Goal: Task Accomplishment & Management: Use online tool/utility

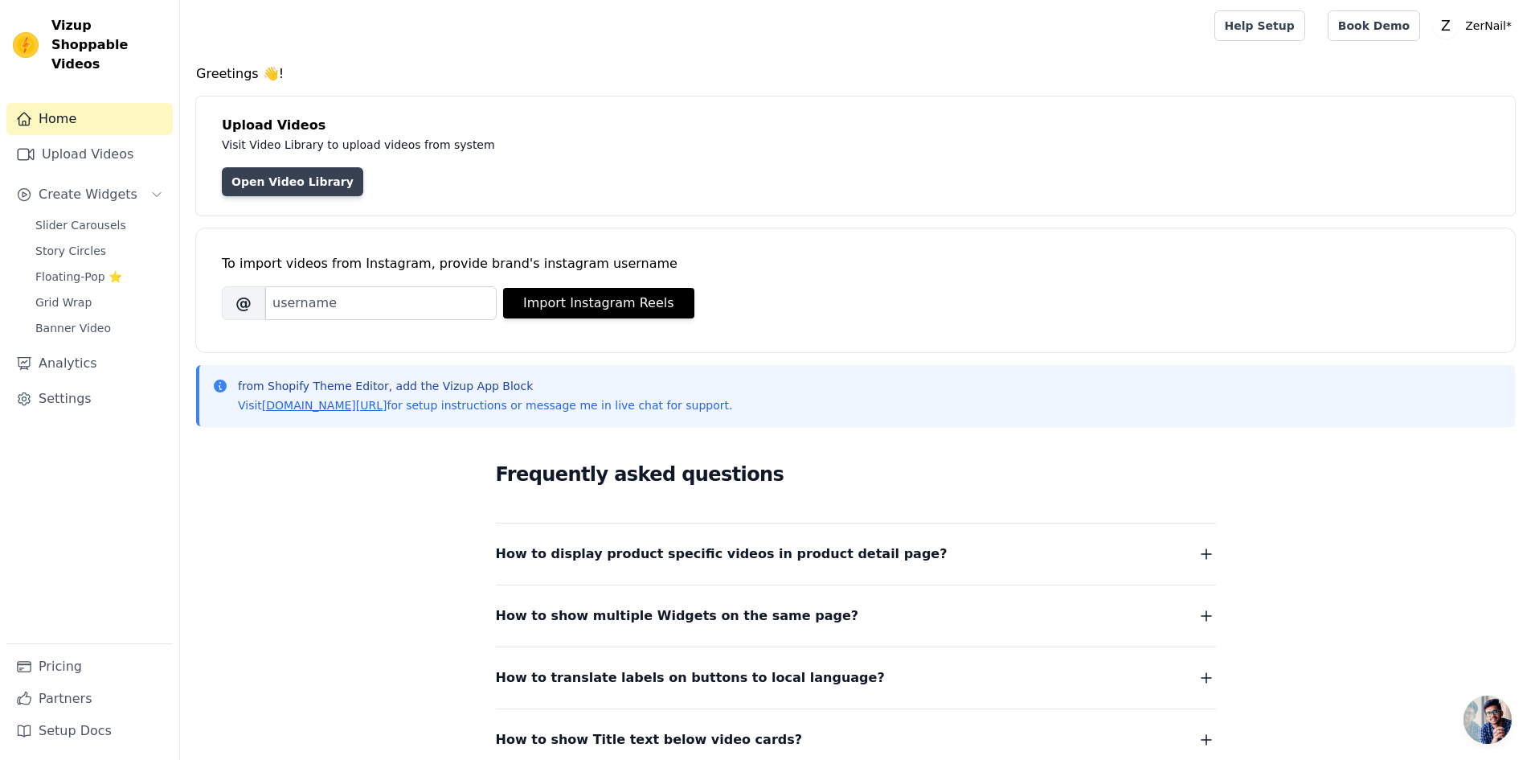
click at [281, 174] on link "Open Video Library" at bounding box center [292, 181] width 141 height 29
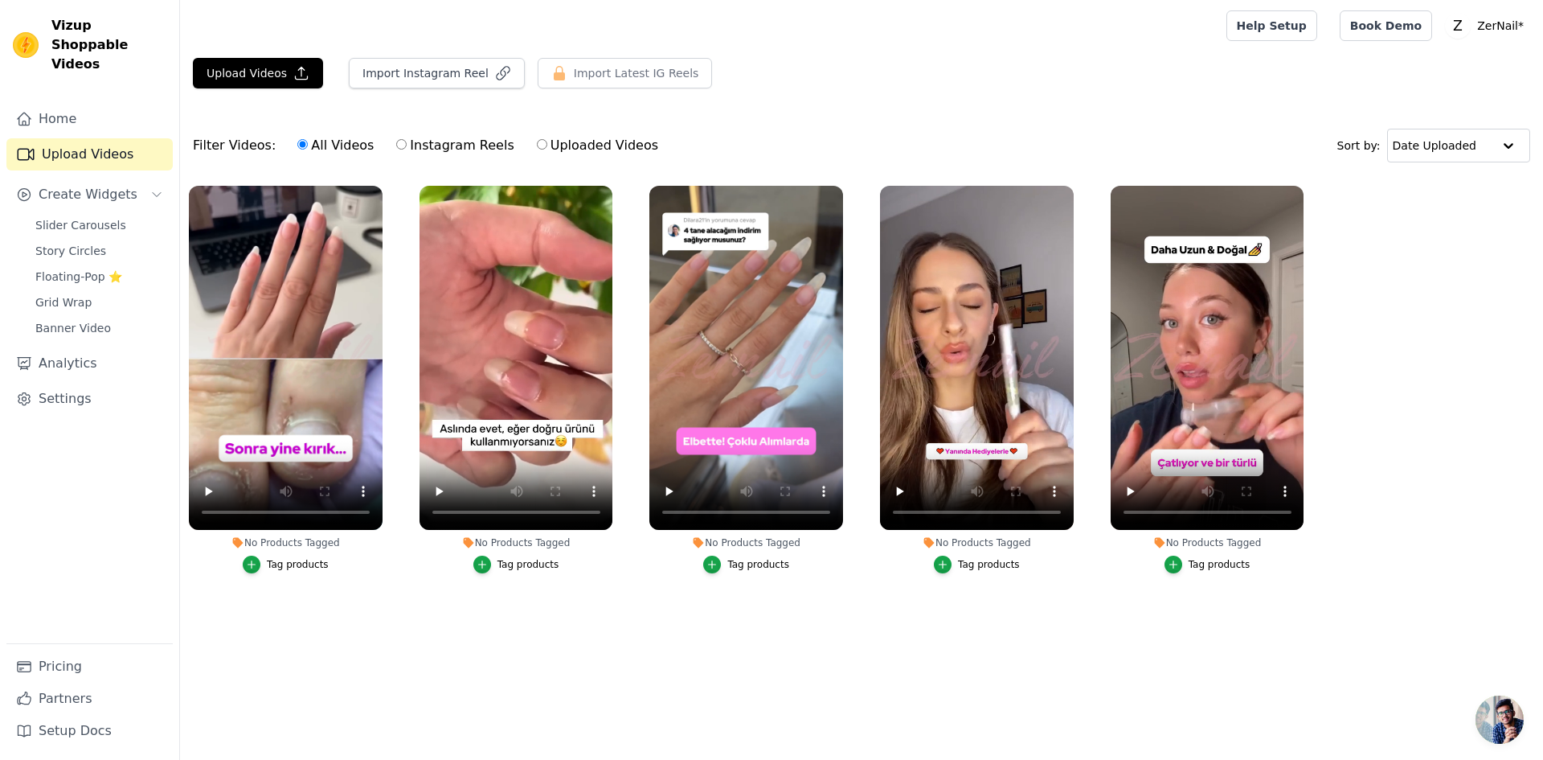
click at [290, 569] on div "Tag products" at bounding box center [298, 564] width 62 height 13
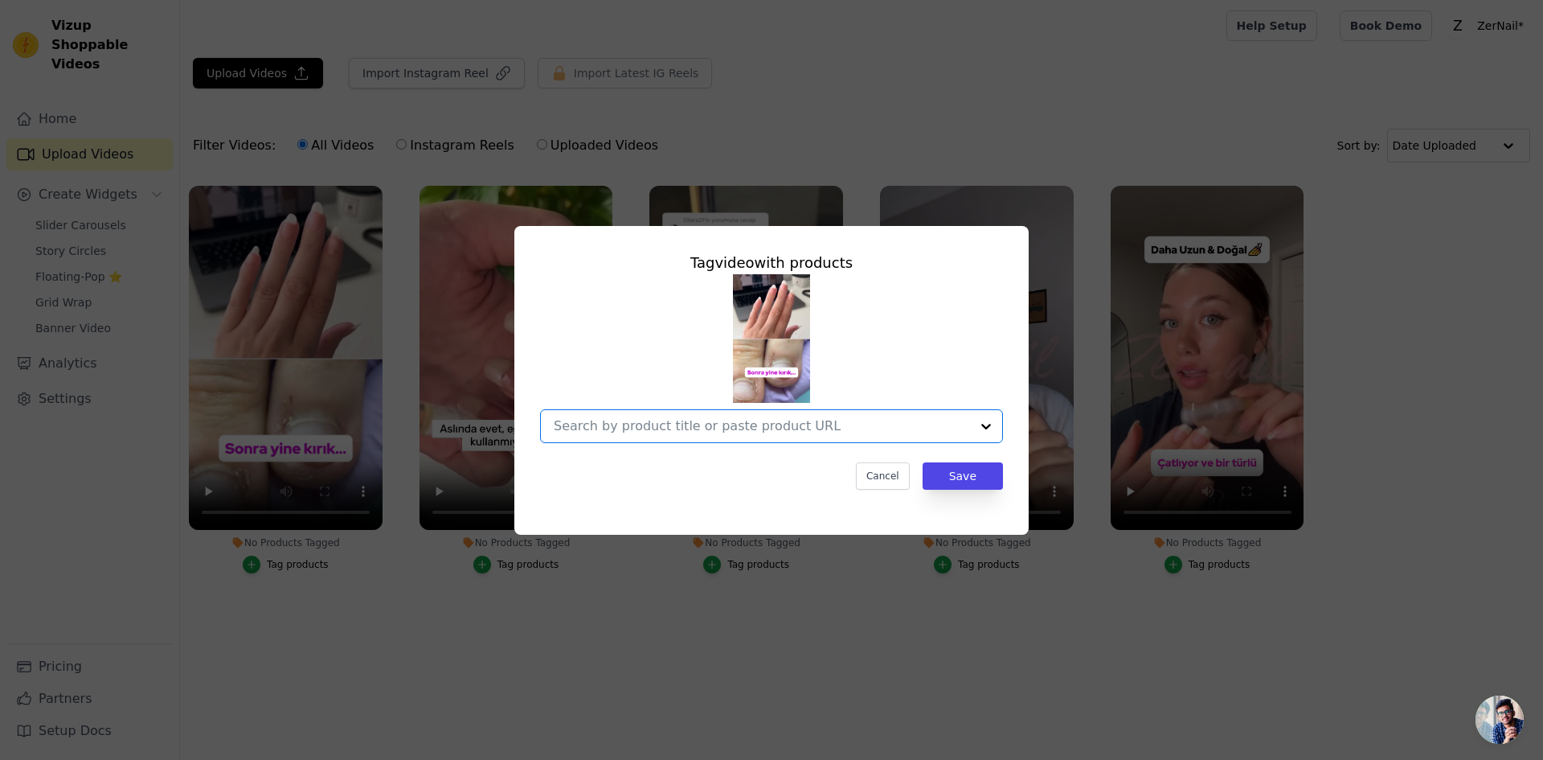
click at [835, 429] on input "No Products Tagged Tag video with products Option undefined, selected. Select i…" at bounding box center [762, 425] width 416 height 15
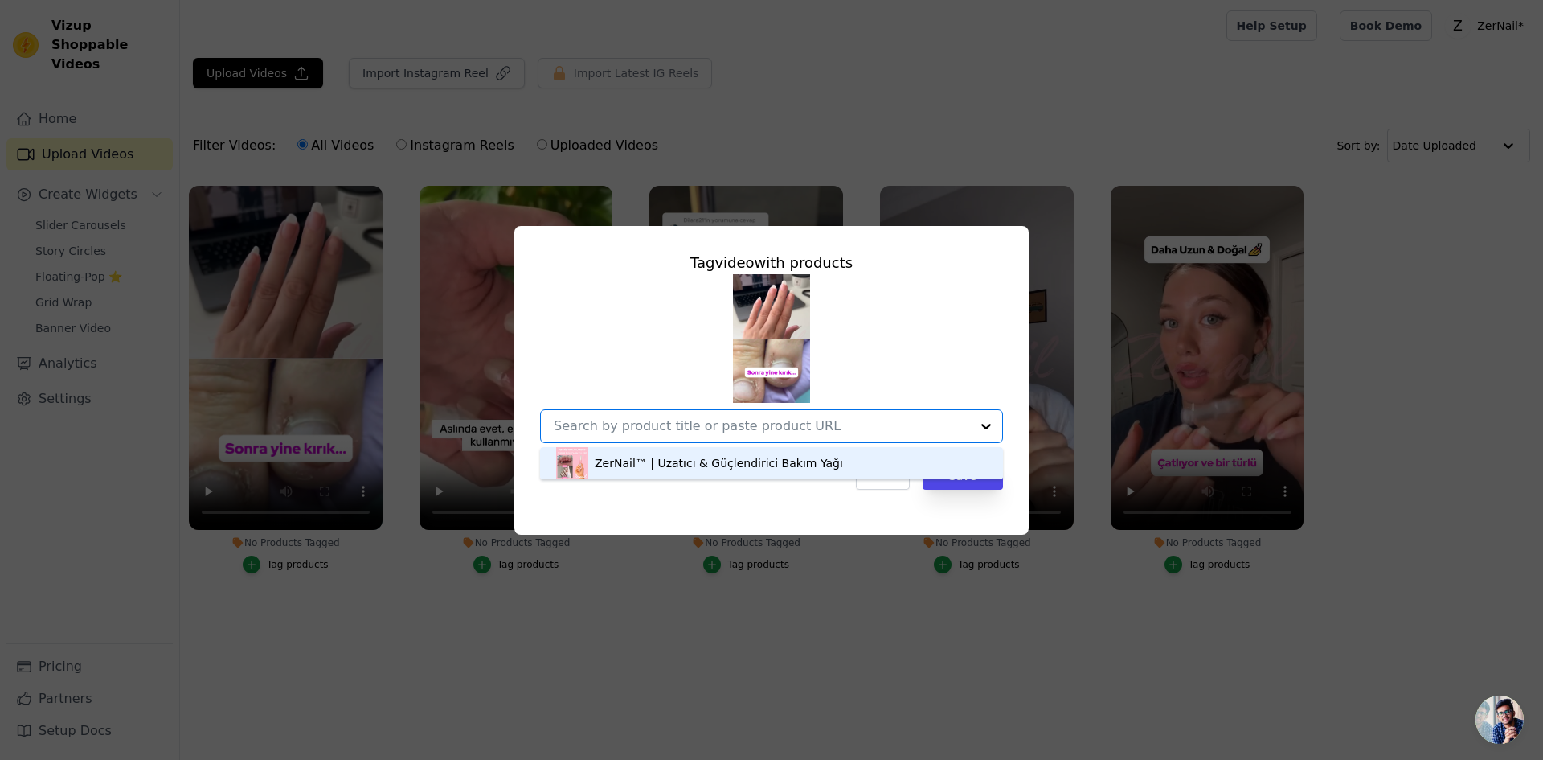
click at [828, 457] on div "ZerNail™ | Uzatıcı & Güçlendirici Bakım Yağı" at bounding box center [771, 463] width 431 height 32
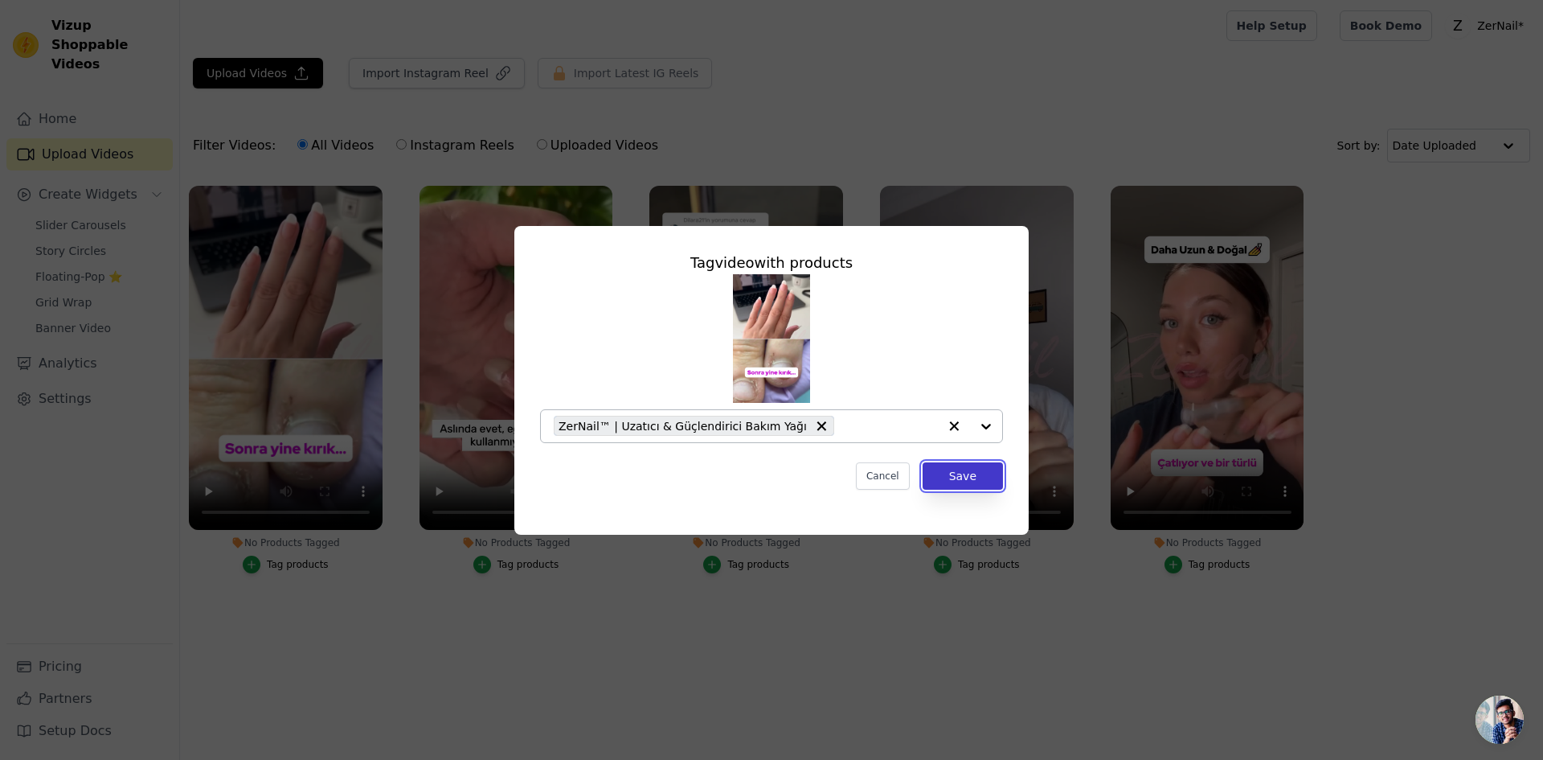
click at [944, 483] on button "Save" at bounding box center [963, 475] width 80 height 27
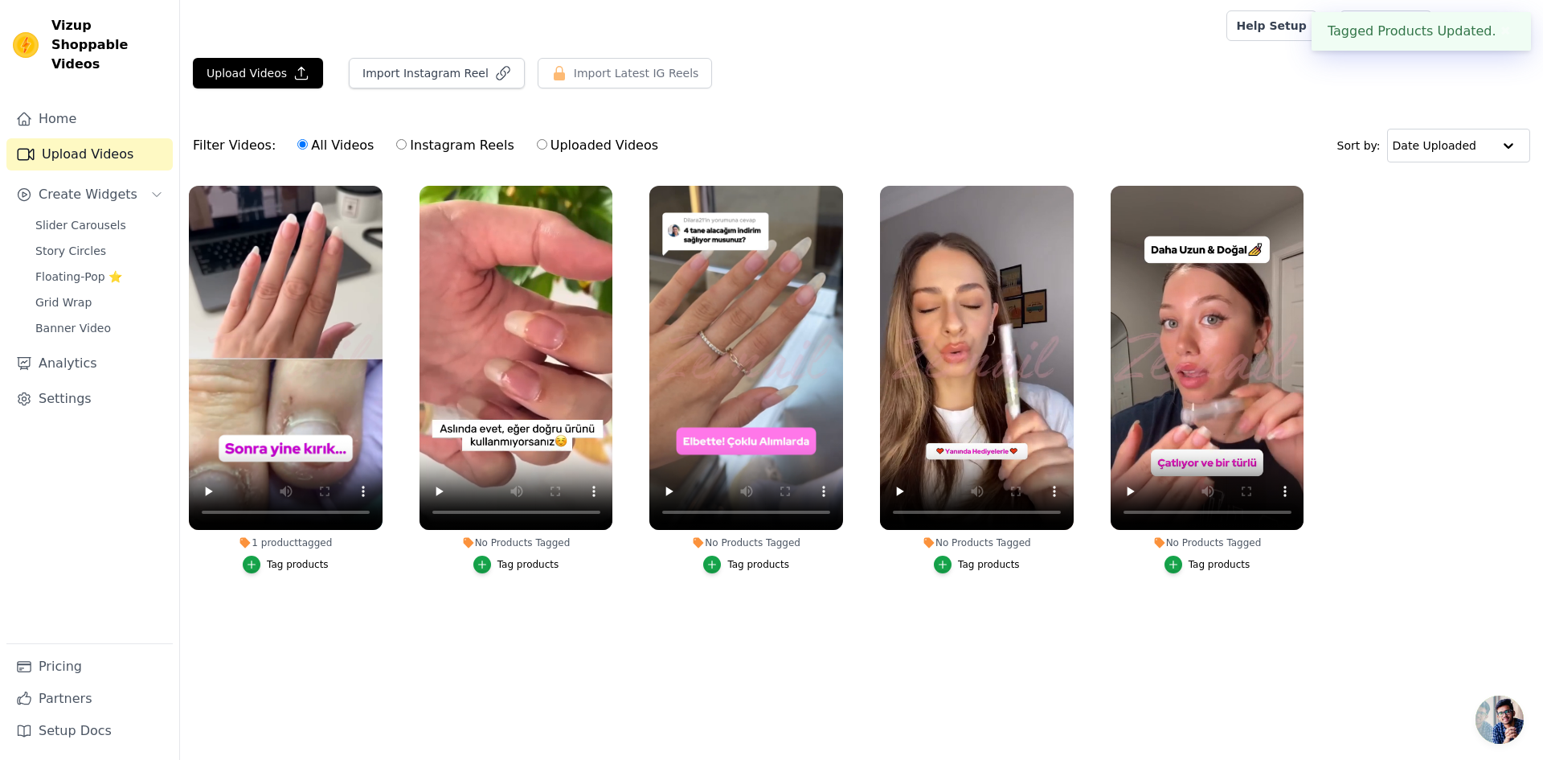
click at [504, 556] on button "Tag products" at bounding box center [516, 564] width 86 height 18
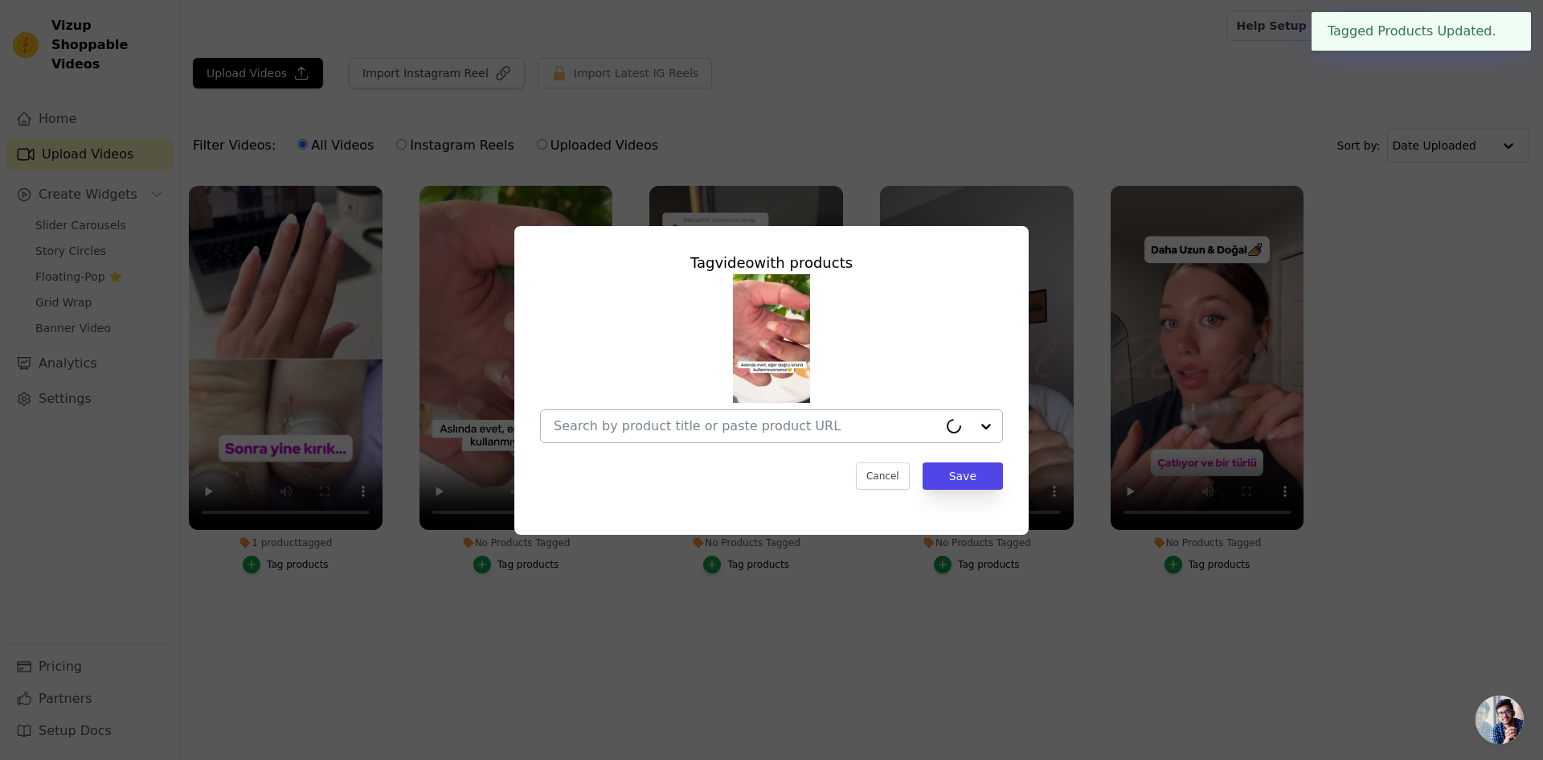
click at [908, 428] on input "No Products Tagged Tag video with products Cancel Save Tag products" at bounding box center [746, 425] width 384 height 15
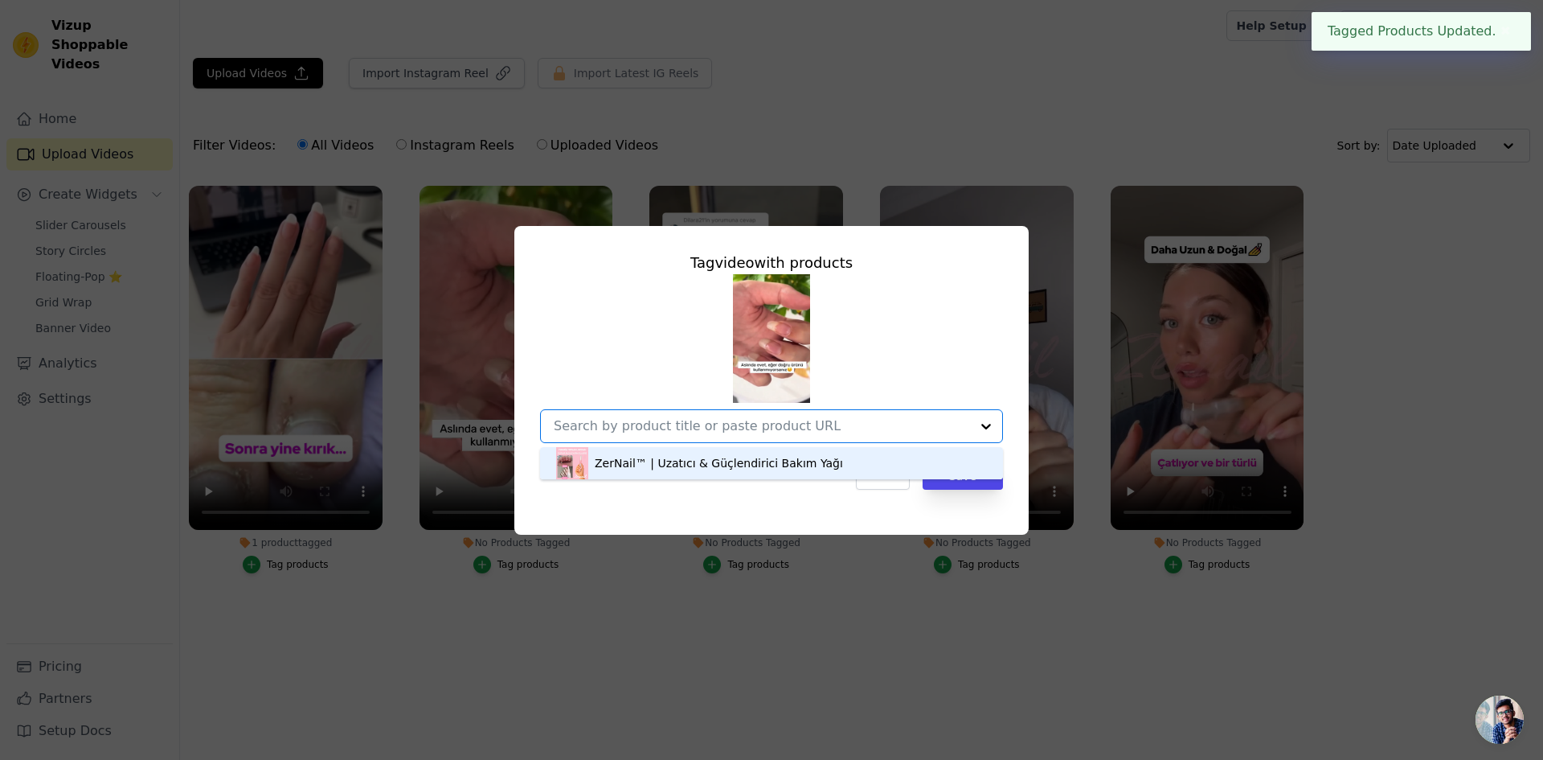
click at [881, 470] on div "ZerNail™ | Uzatıcı & Güçlendirici Bakım Yağı" at bounding box center [771, 463] width 431 height 32
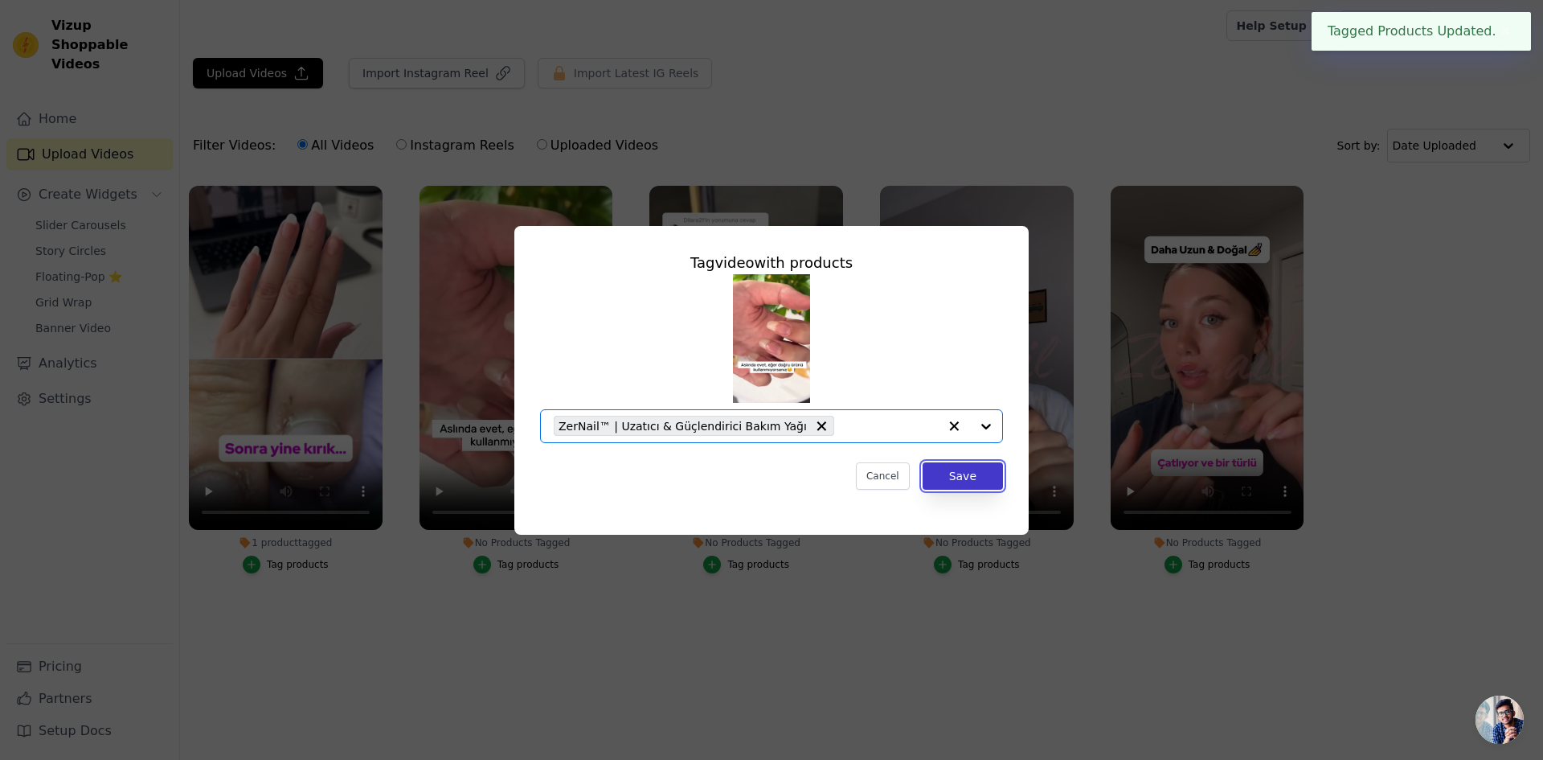
click at [966, 481] on button "Save" at bounding box center [963, 475] width 80 height 27
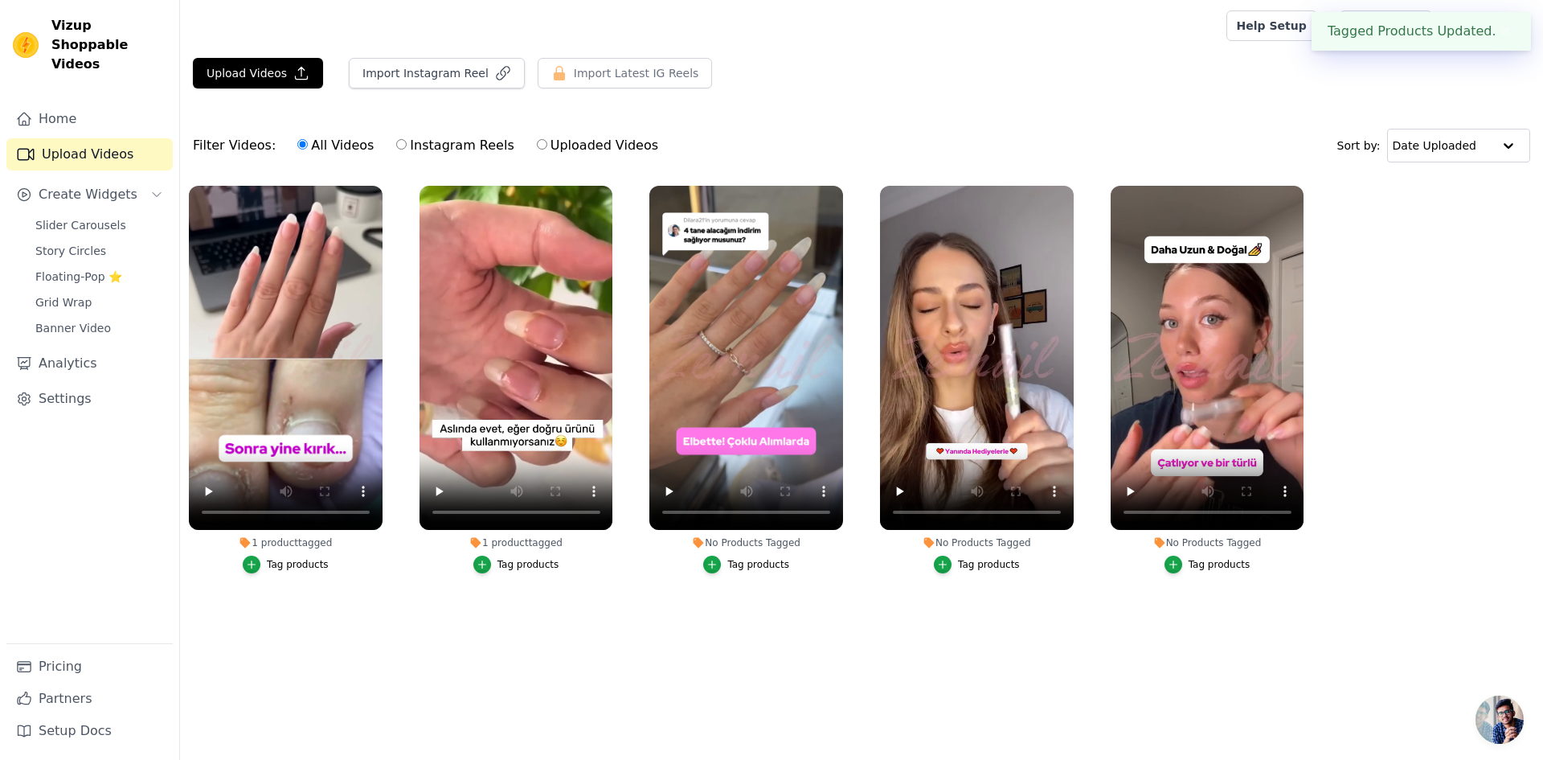
click at [711, 542] on div "No Products Tagged" at bounding box center [746, 542] width 194 height 13
click at [739, 537] on div "No Products Tagged" at bounding box center [746, 542] width 194 height 13
click at [740, 563] on div "Tag products" at bounding box center [758, 564] width 62 height 13
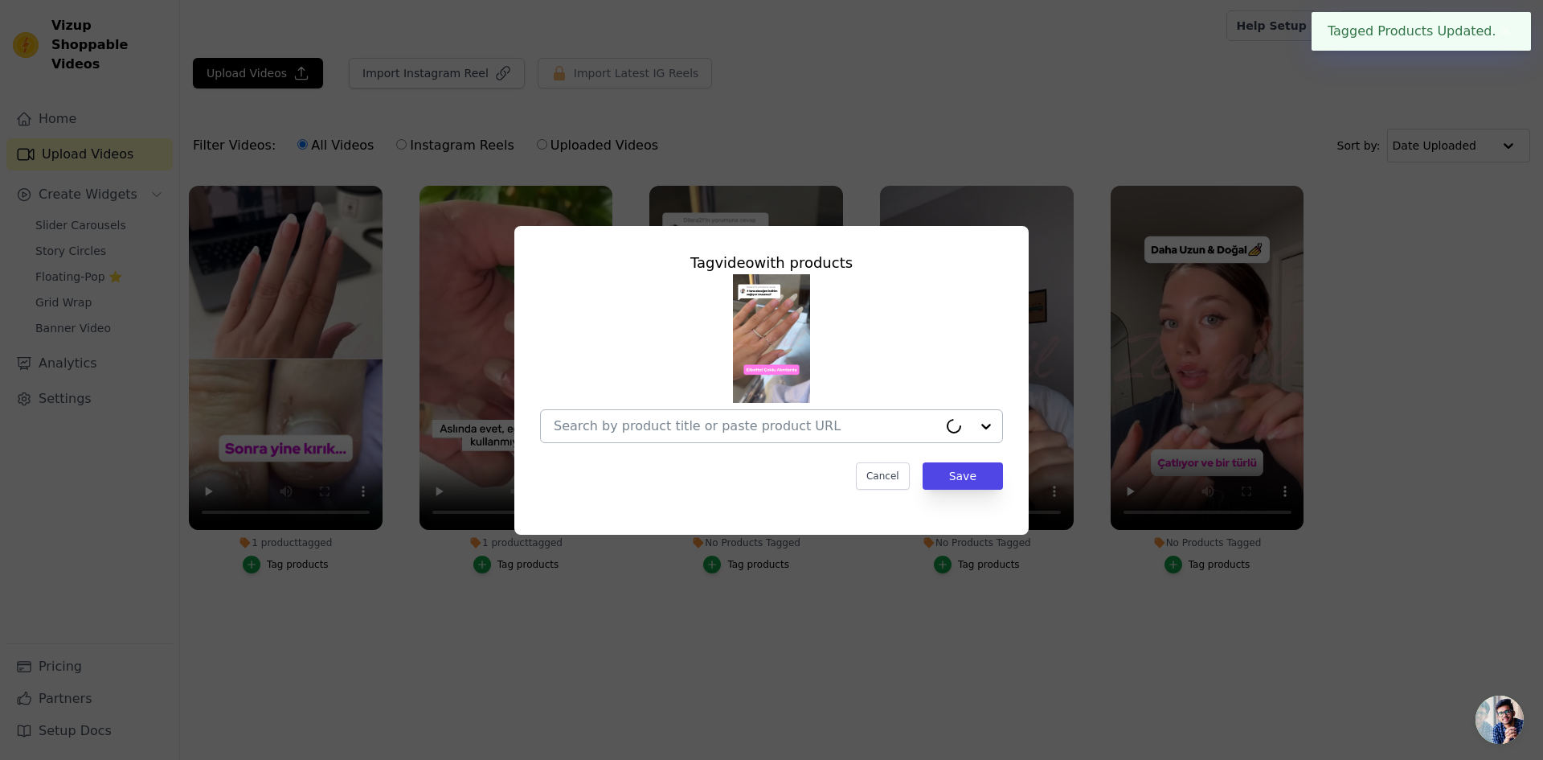
click at [804, 431] on input "No Products Tagged Tag video with products Cancel Save Tag products" at bounding box center [746, 425] width 384 height 15
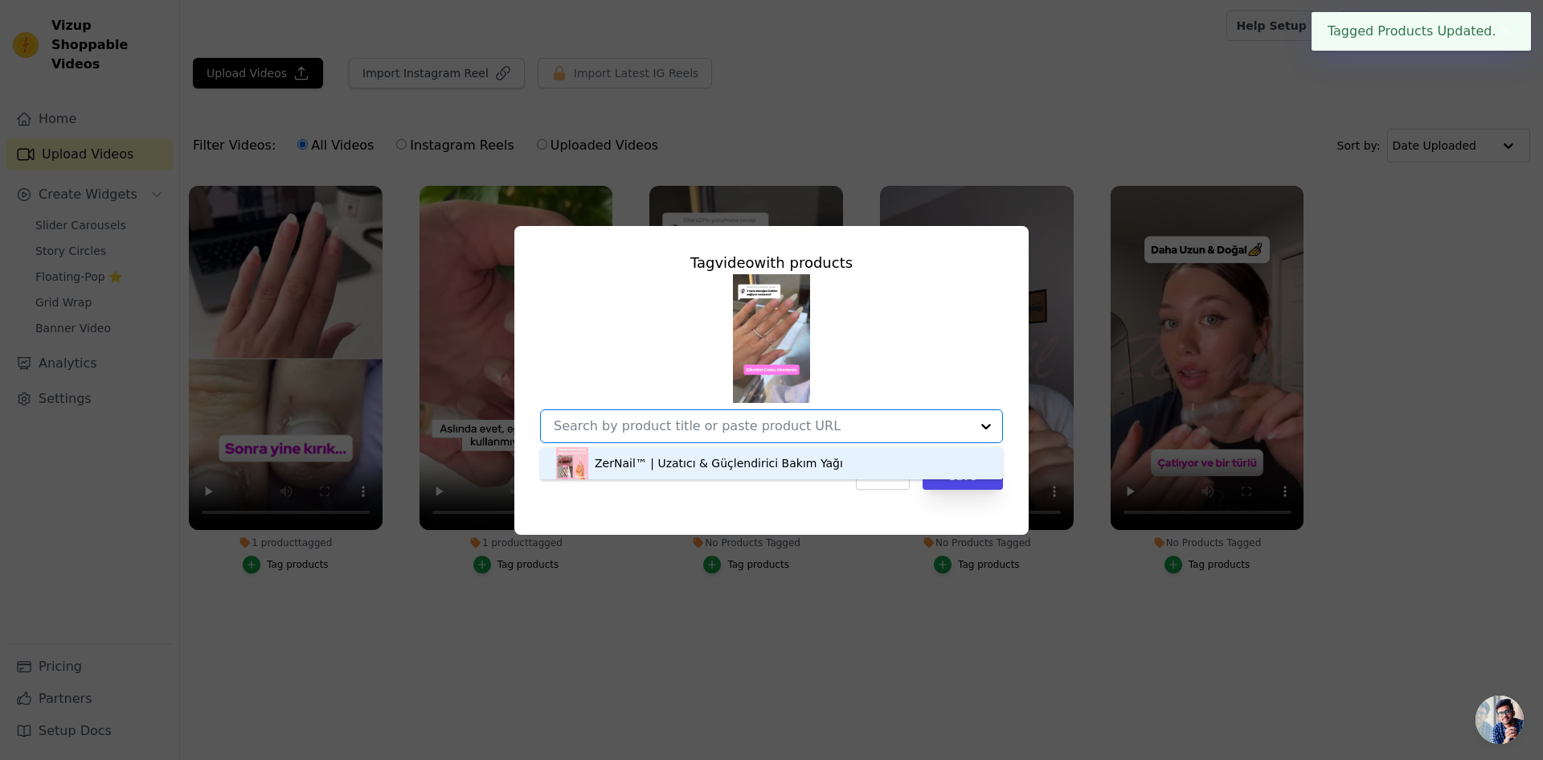
click at [775, 465] on div "ZerNail™ | Uzatıcı & Güçlendirici Bakım Yağı" at bounding box center [719, 463] width 248 height 16
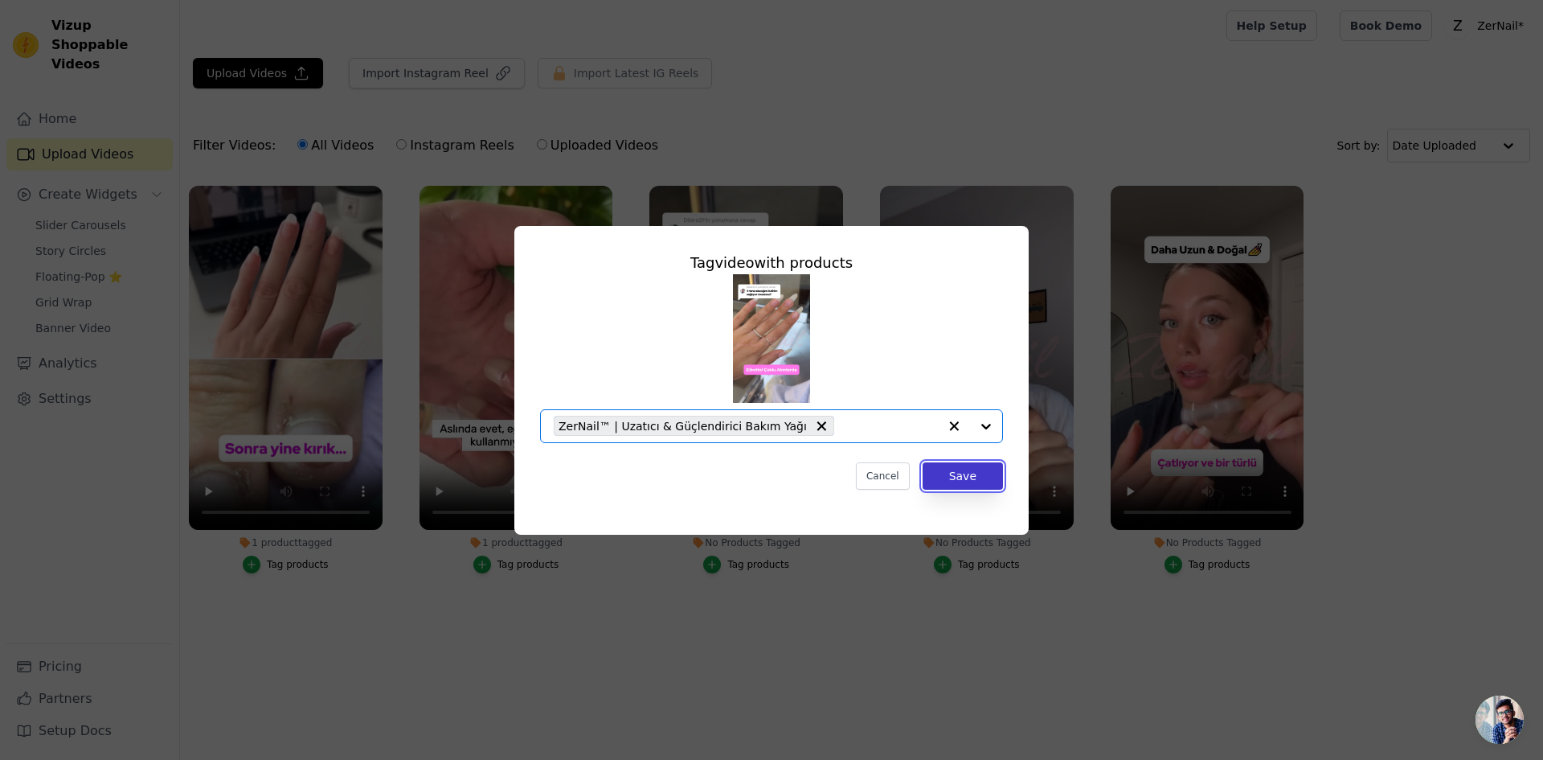
click at [967, 470] on button "Save" at bounding box center [963, 475] width 80 height 27
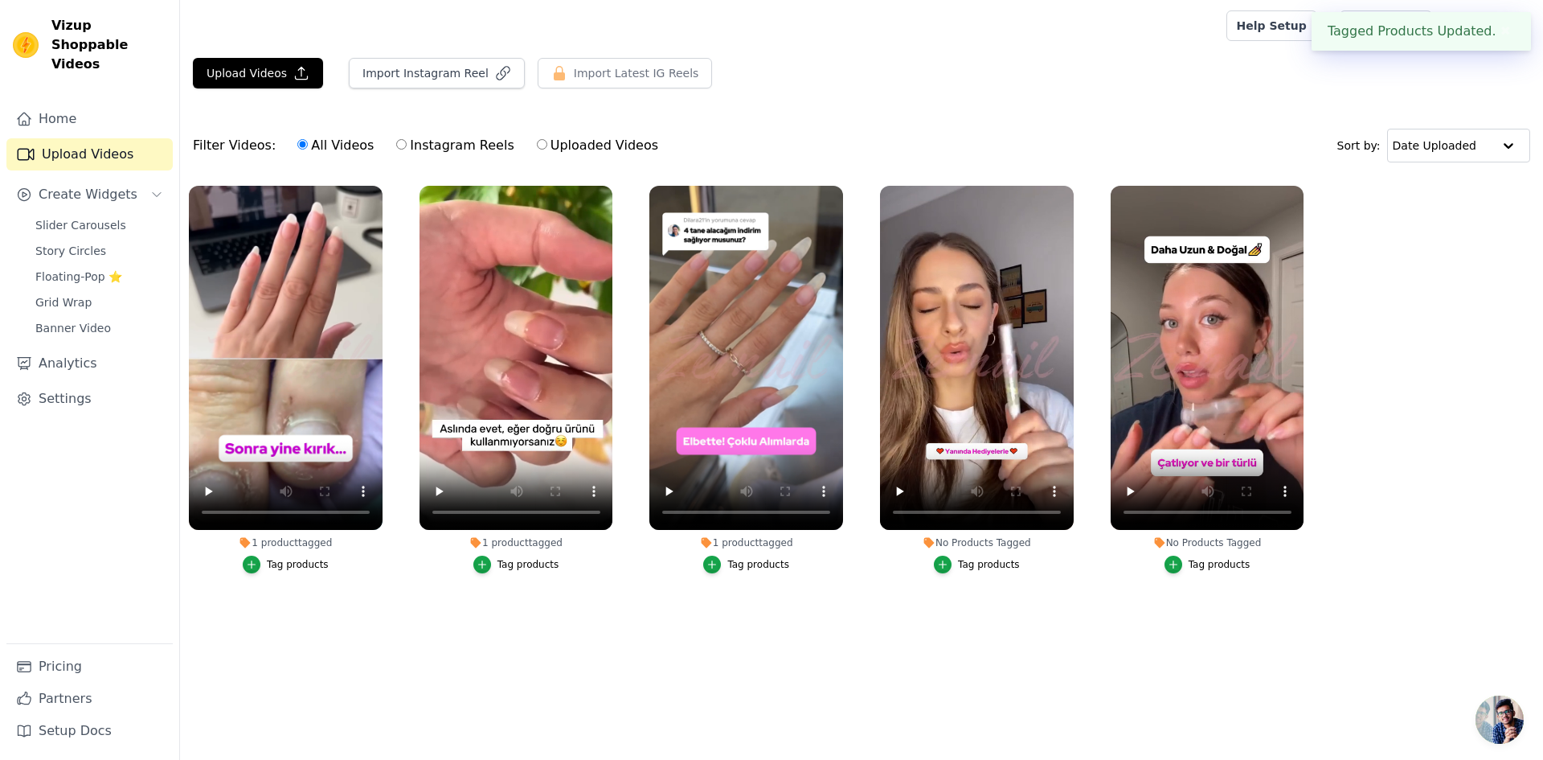
click at [982, 571] on button "Tag products" at bounding box center [977, 564] width 86 height 18
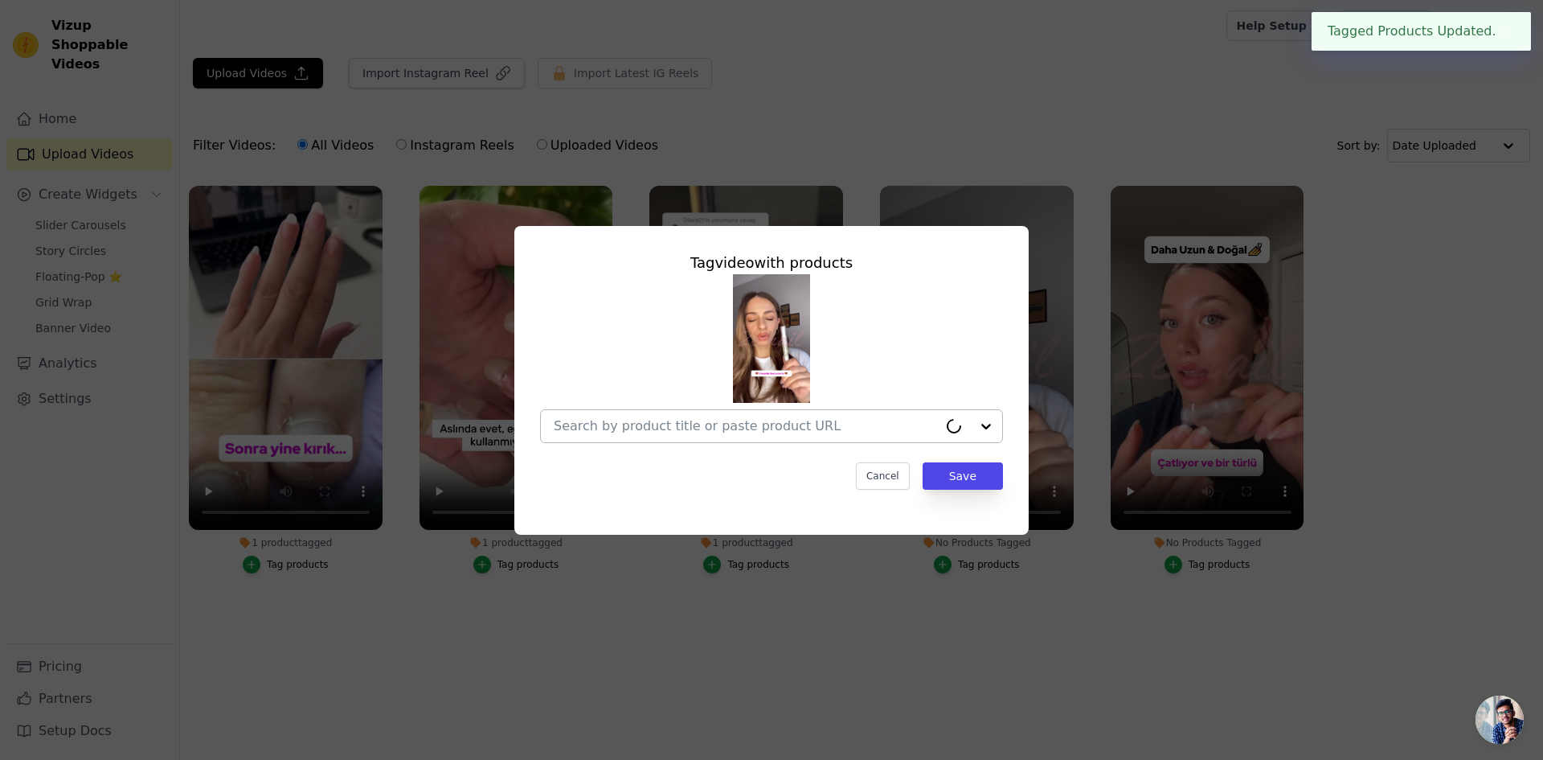
click at [882, 433] on input "No Products Tagged Tag video with products Cancel Save Tag products" at bounding box center [746, 425] width 384 height 15
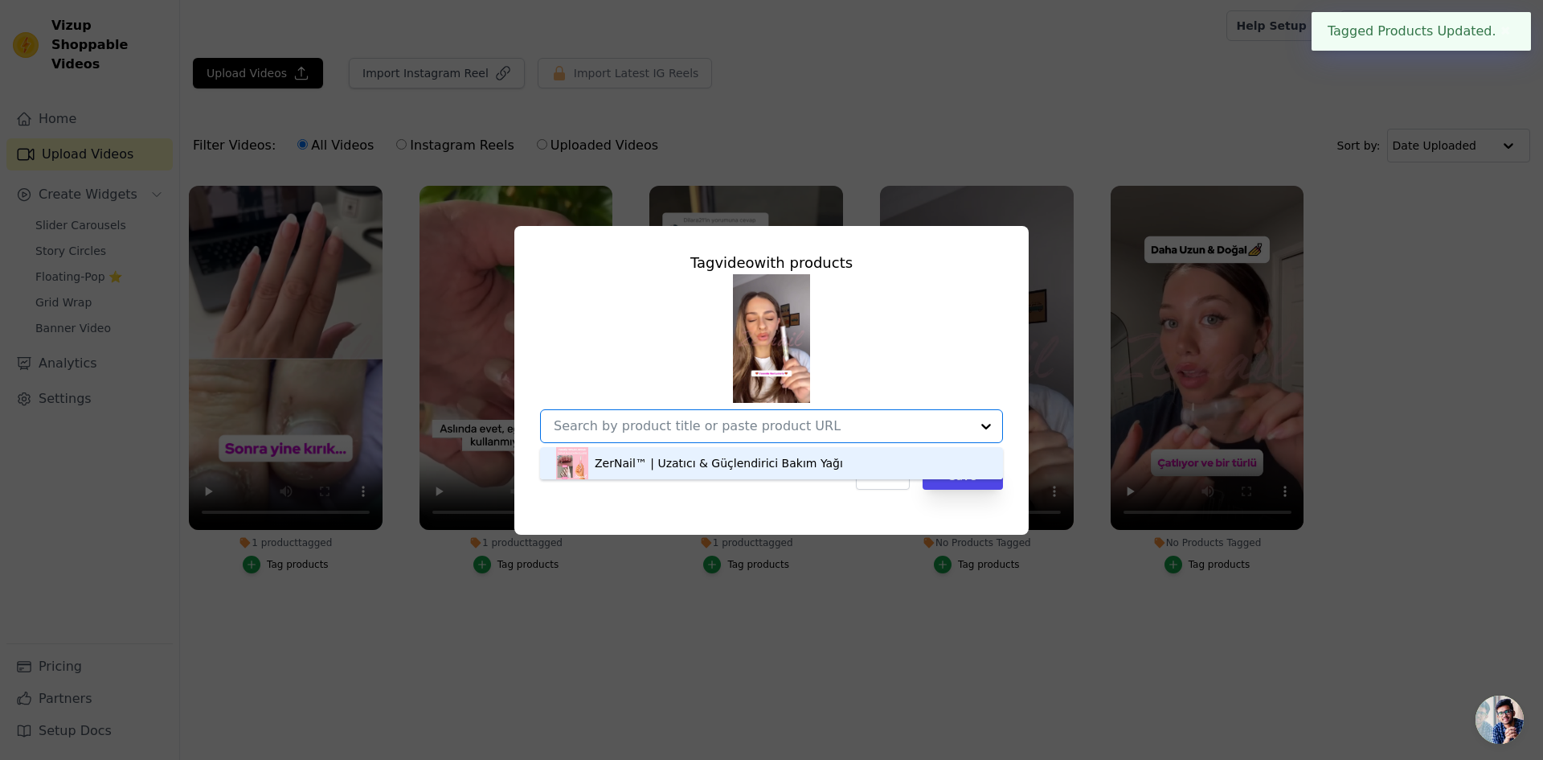
click at [869, 465] on div "ZerNail™ | Uzatıcı & Güçlendirici Bakım Yağı" at bounding box center [771, 463] width 431 height 32
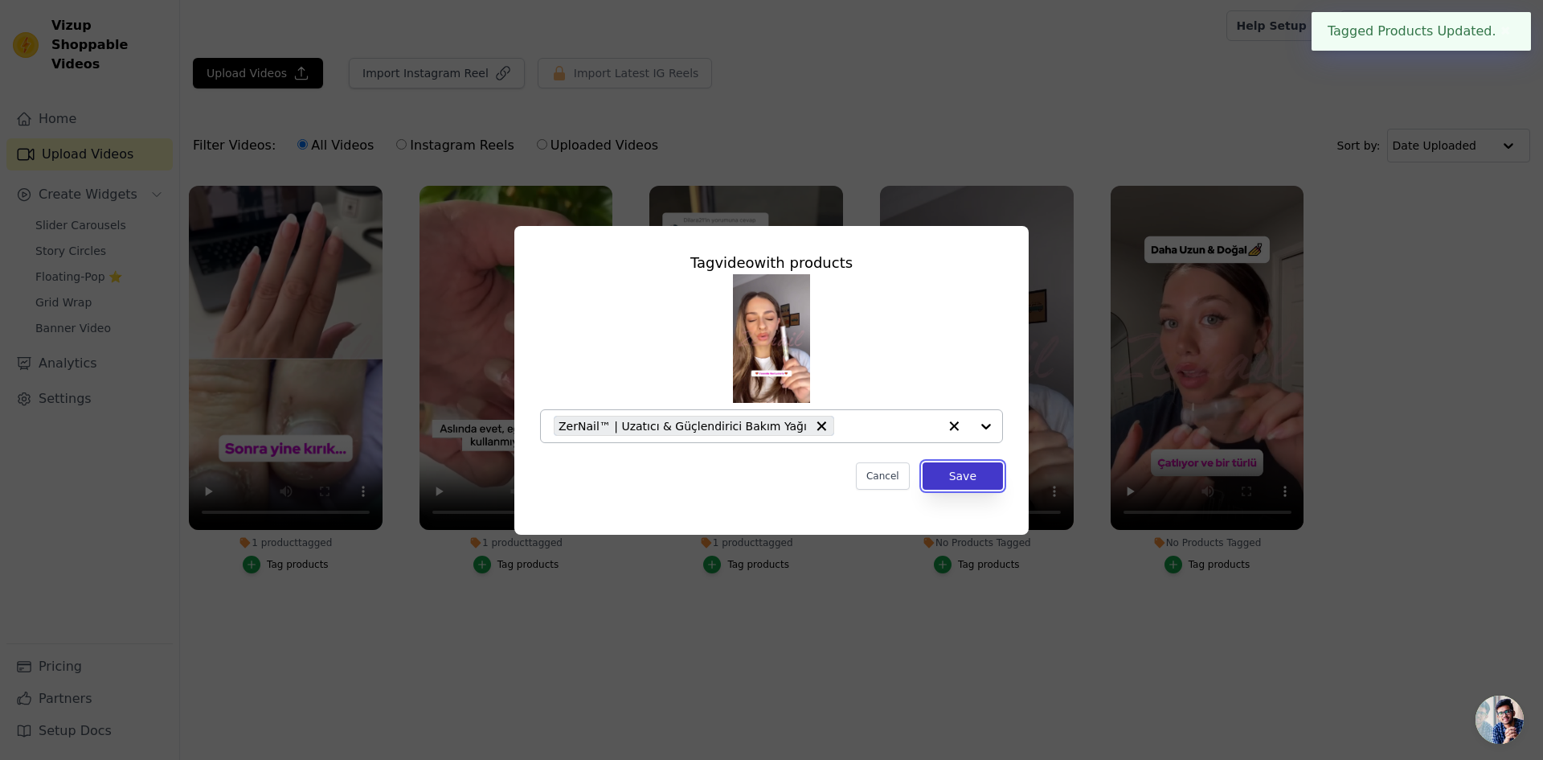
click at [948, 478] on button "Save" at bounding box center [963, 475] width 80 height 27
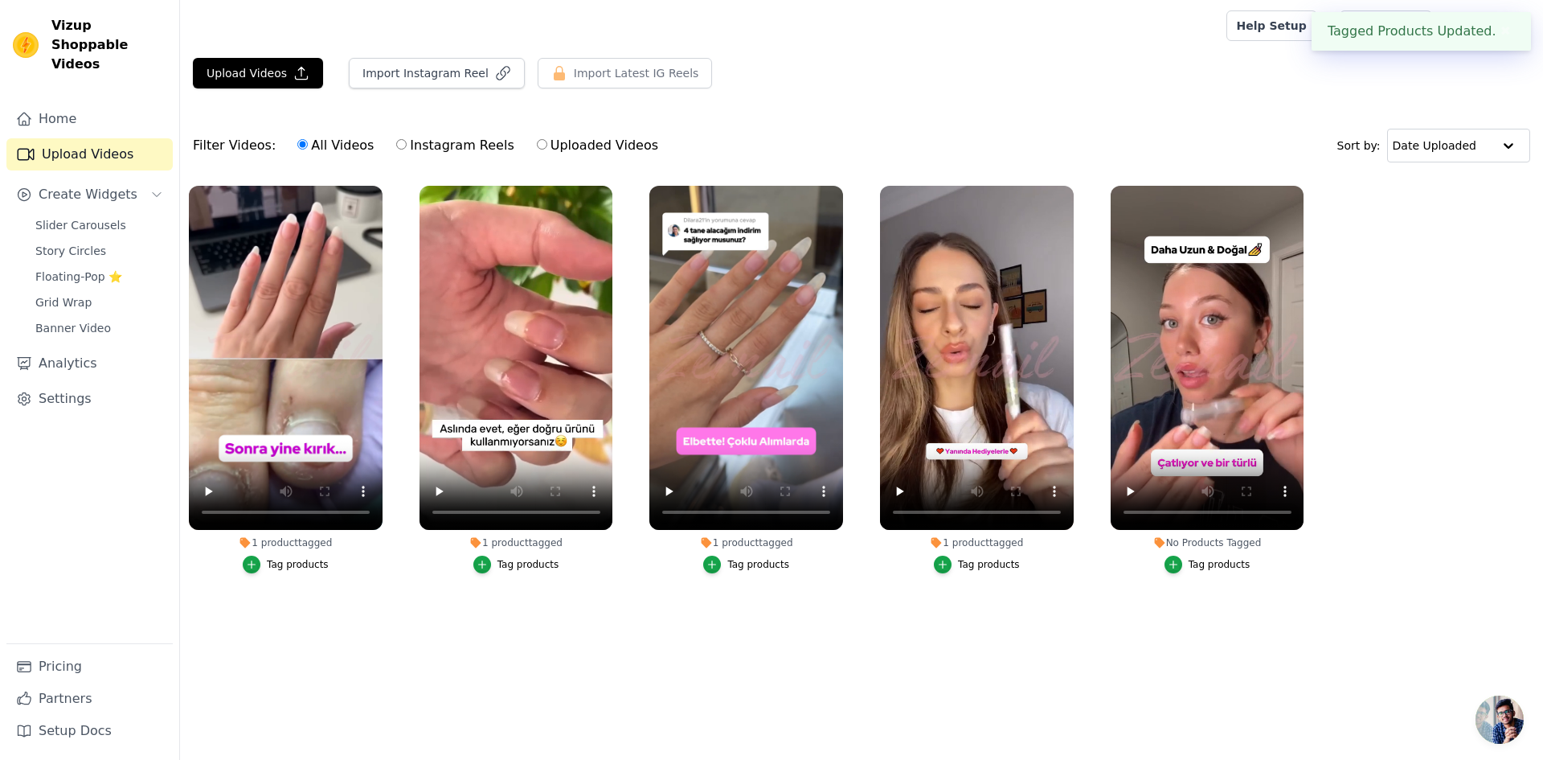
click at [1227, 548] on div "No Products Tagged" at bounding box center [1208, 542] width 194 height 13
click at [1214, 563] on div "Tag products" at bounding box center [1220, 564] width 62 height 13
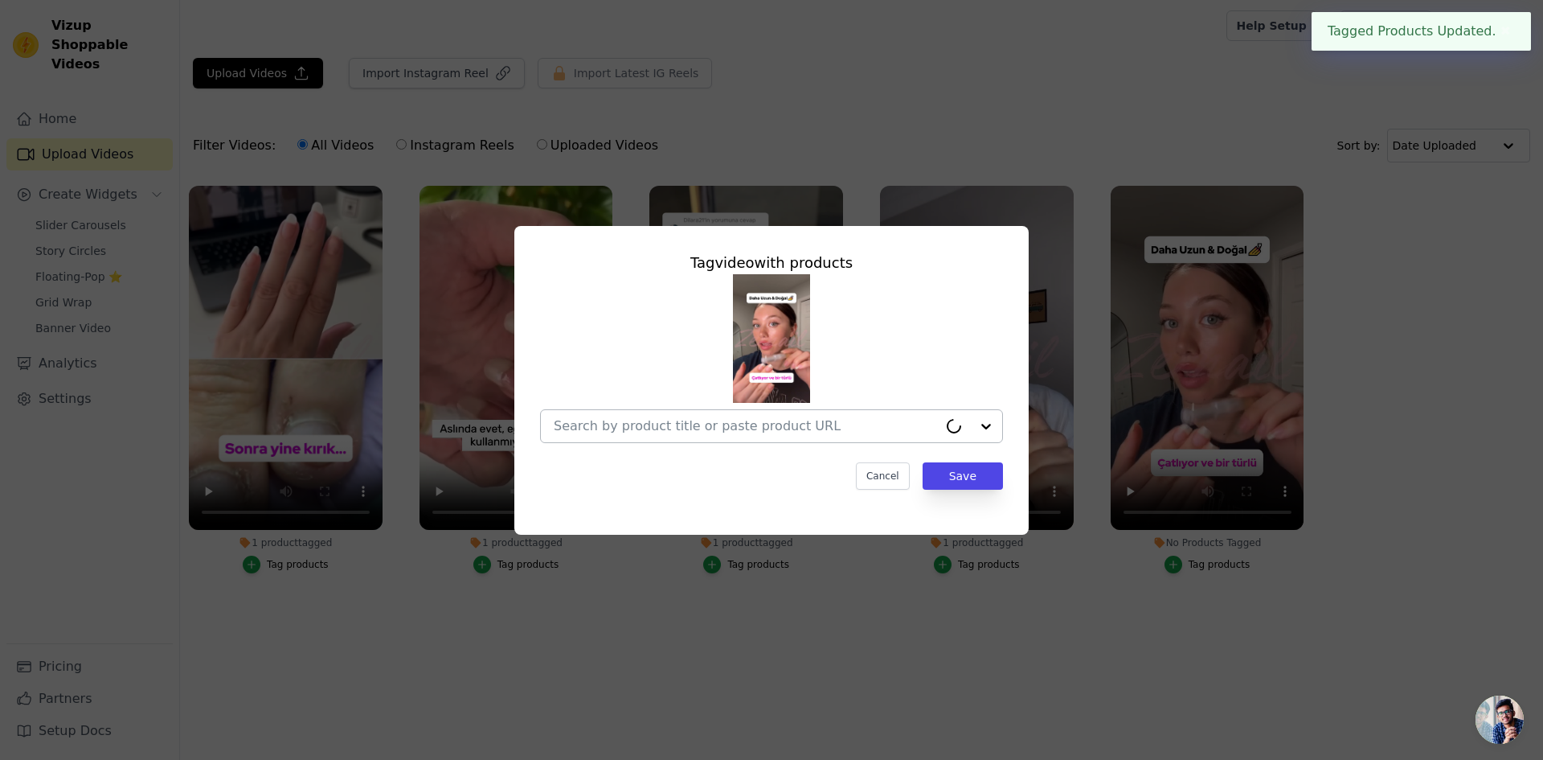
click at [877, 414] on div at bounding box center [746, 426] width 384 height 32
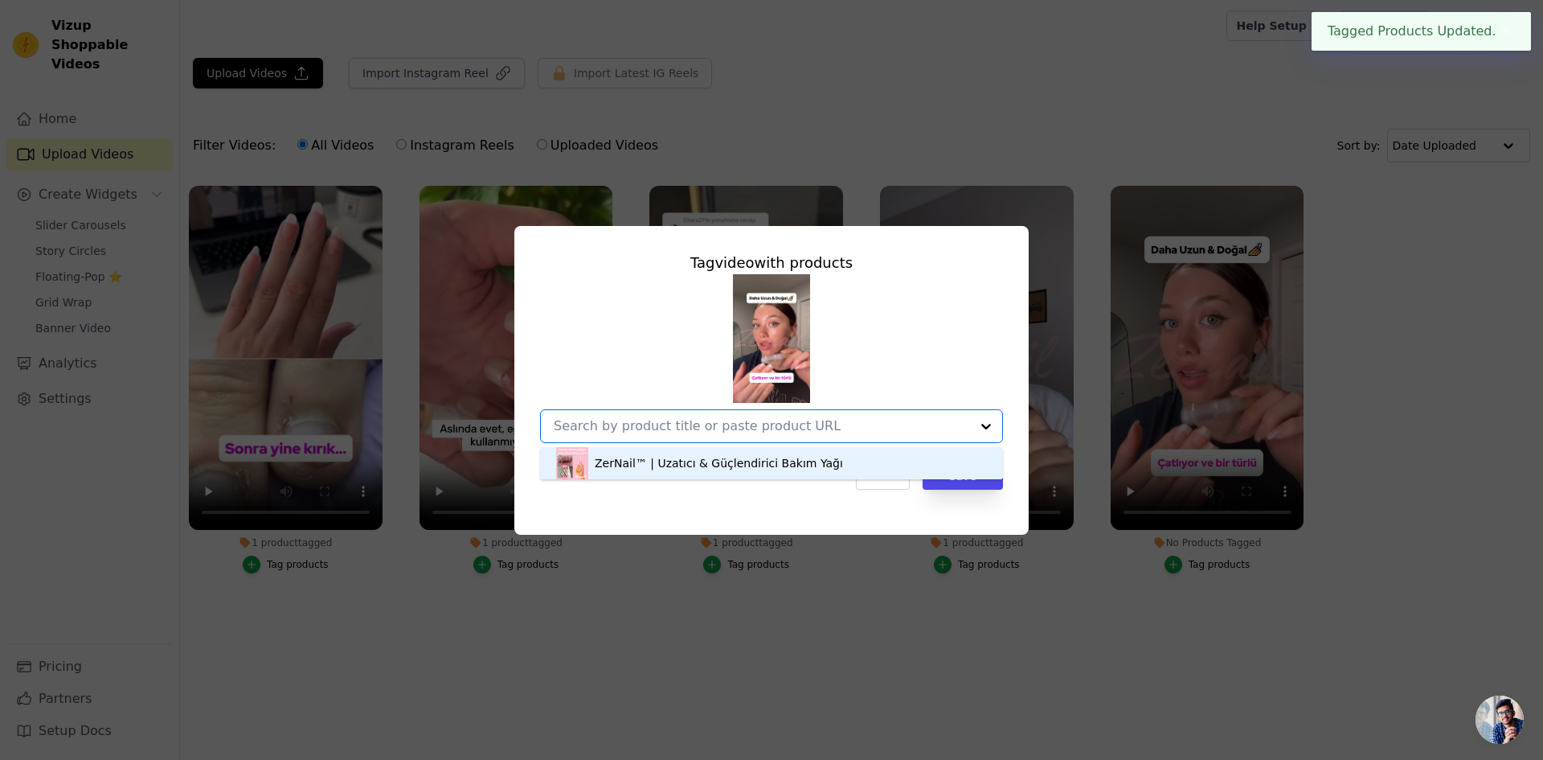
click at [866, 458] on div "ZerNail™ | Uzatıcı & Güçlendirici Bakım Yağı" at bounding box center [771, 463] width 431 height 32
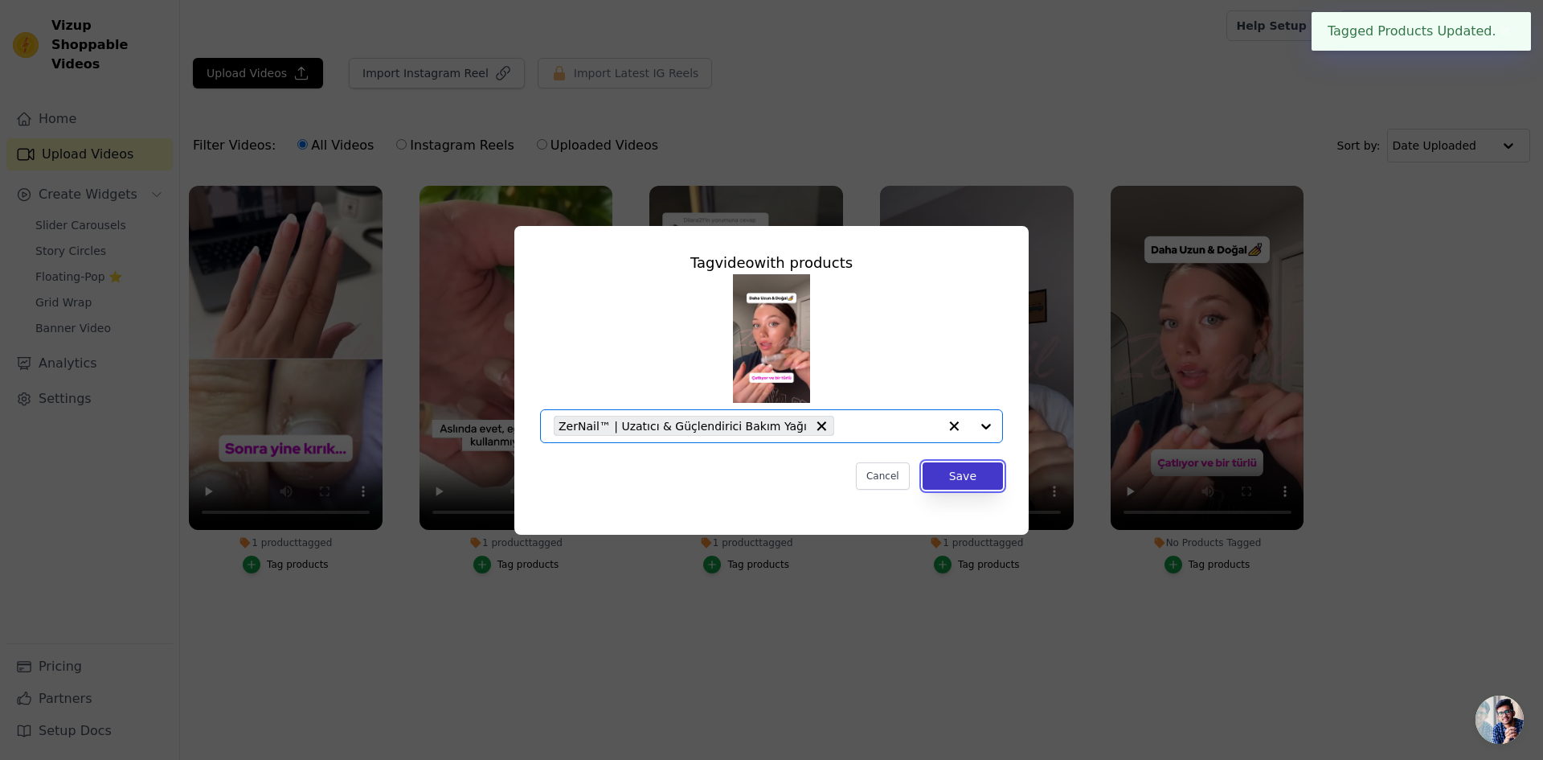
click at [965, 486] on button "Save" at bounding box center [963, 475] width 80 height 27
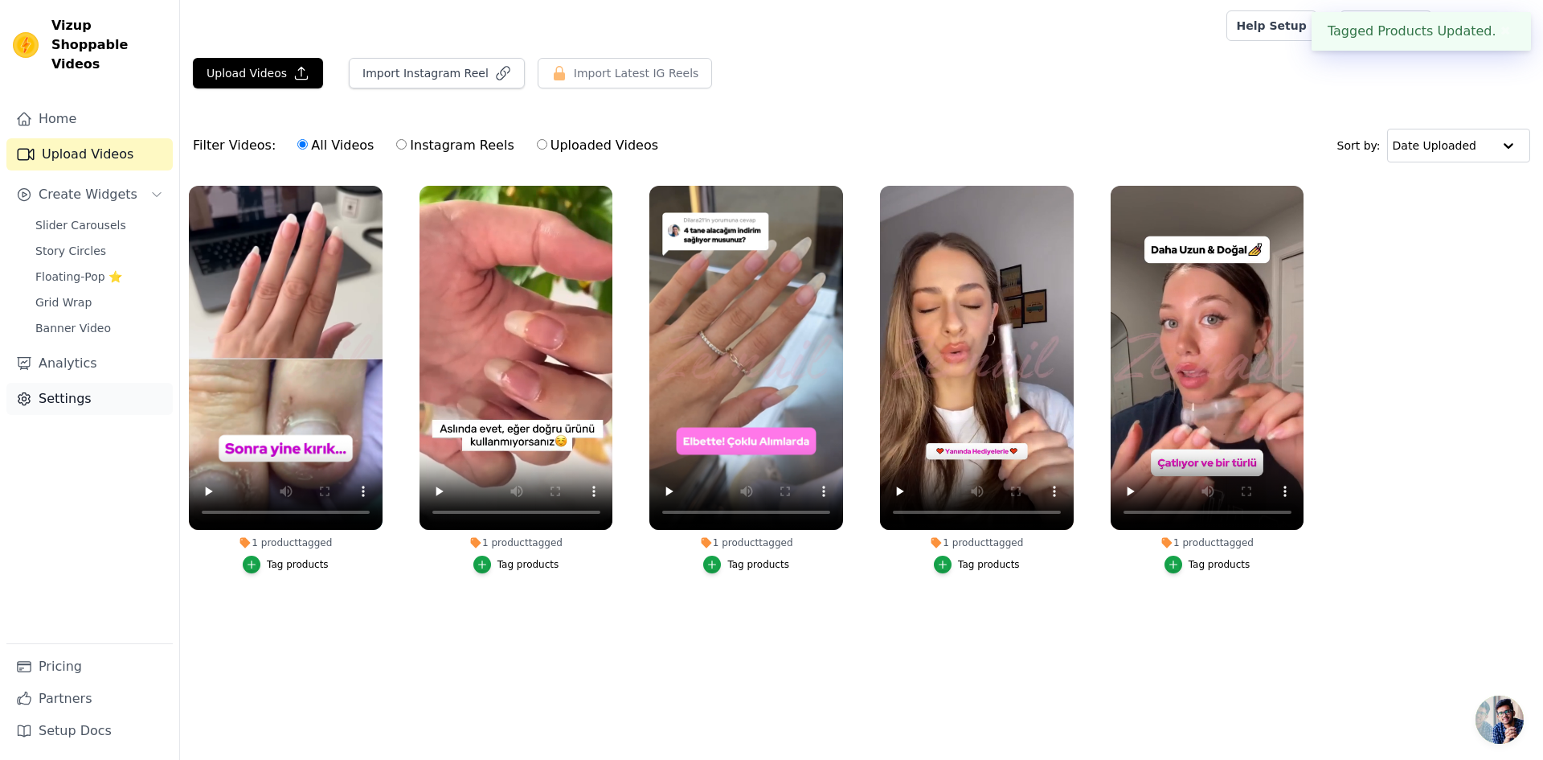
click at [76, 391] on link "Settings" at bounding box center [89, 399] width 166 height 32
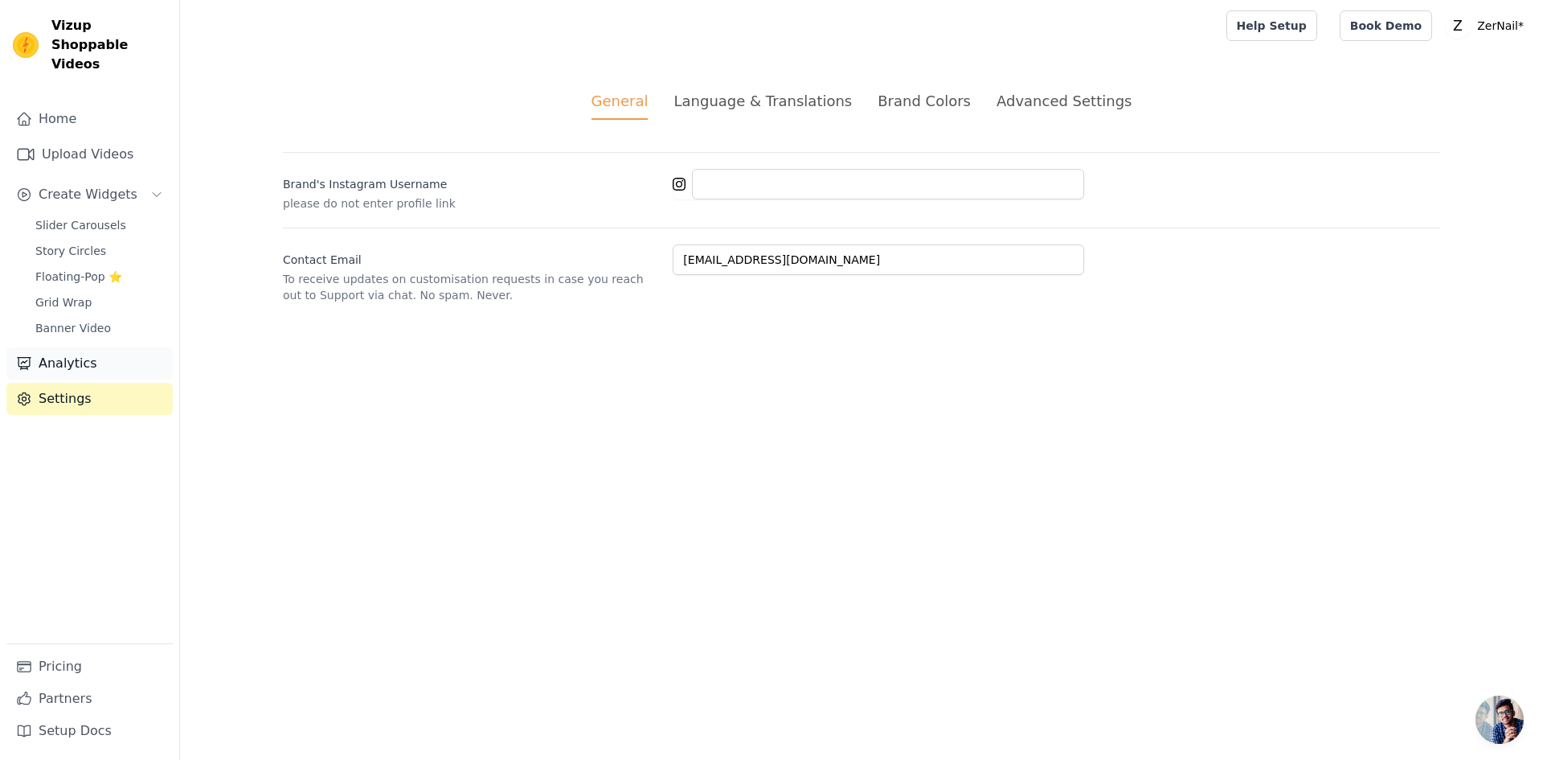
click at [76, 347] on link "Analytics" at bounding box center [89, 363] width 166 height 32
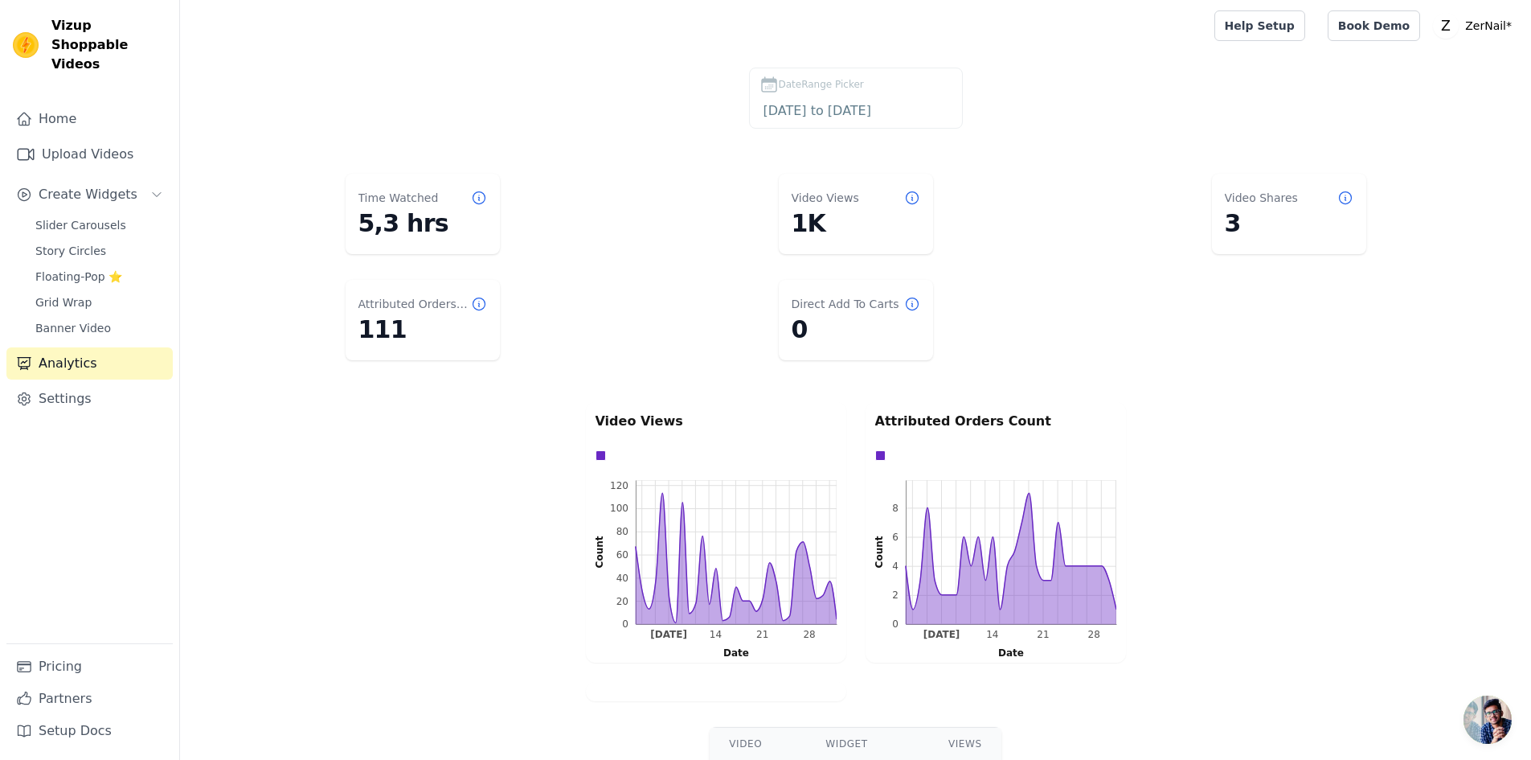
click at [120, 347] on link "Analytics" at bounding box center [89, 363] width 166 height 32
click at [114, 317] on link "Banner Video" at bounding box center [99, 328] width 147 height 23
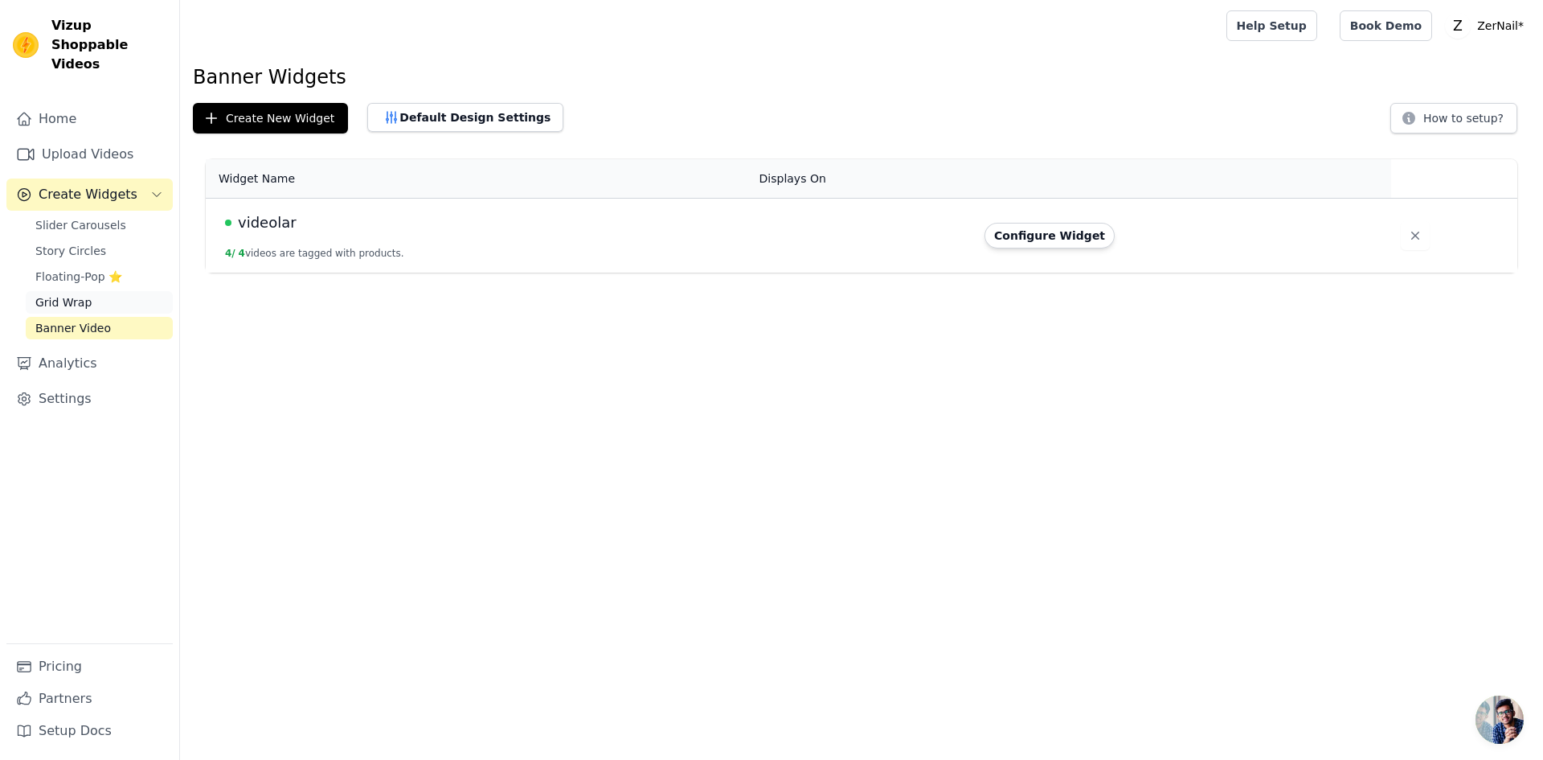
click at [114, 293] on link "Grid Wrap" at bounding box center [99, 302] width 147 height 23
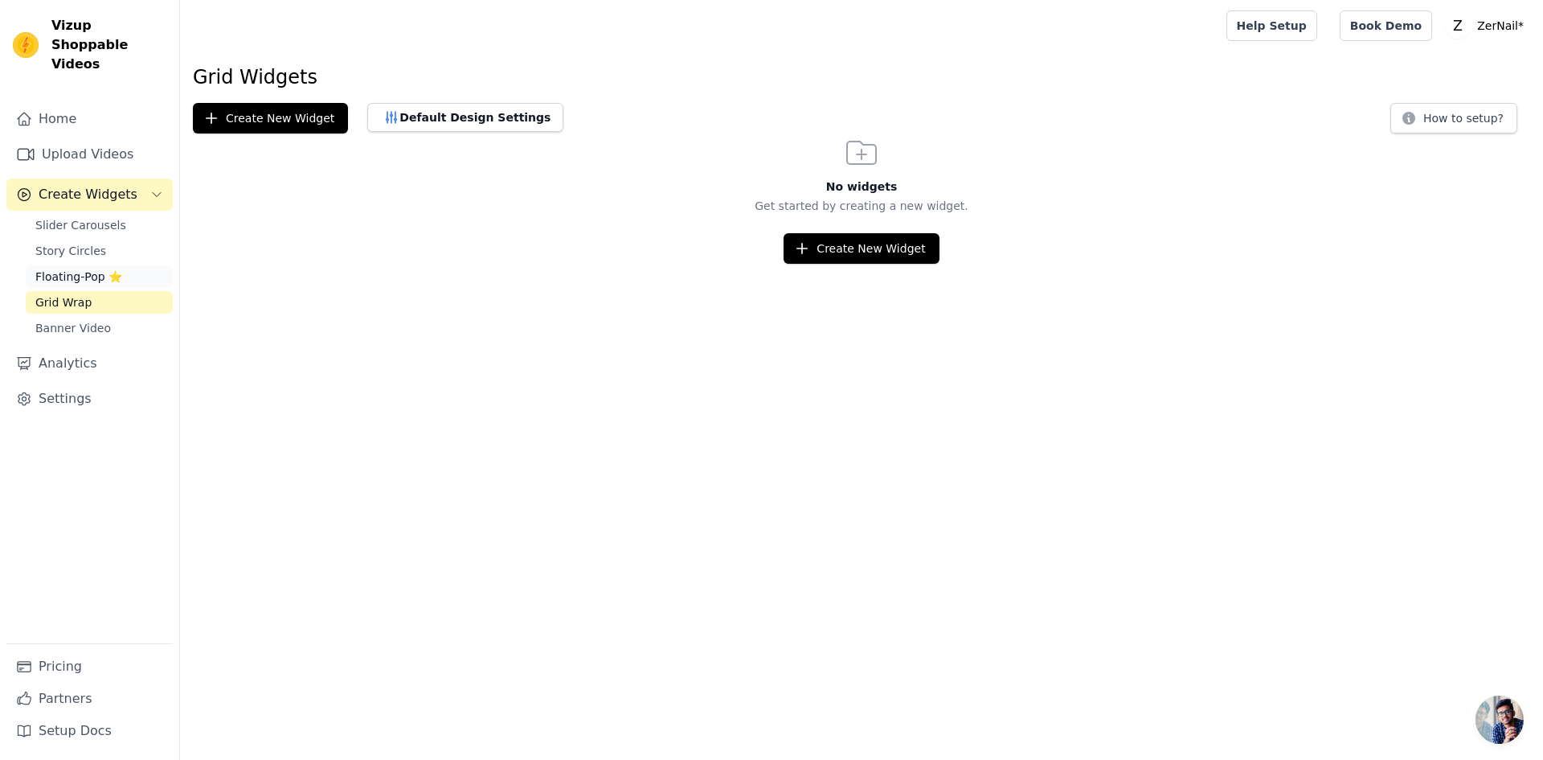
click at [118, 265] on link "Floating-Pop ⭐" at bounding box center [99, 276] width 147 height 23
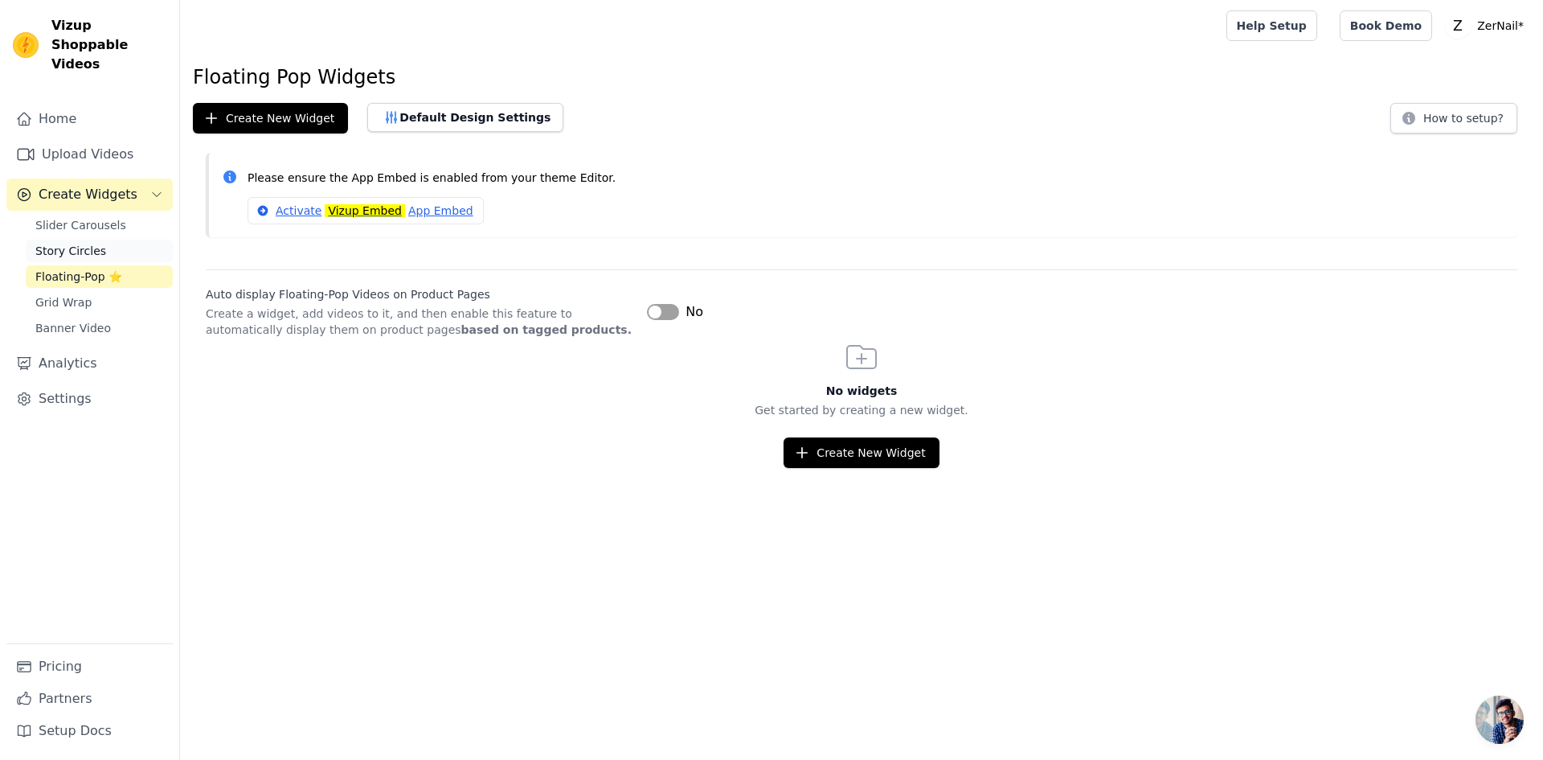
click at [121, 240] on link "Story Circles" at bounding box center [99, 251] width 147 height 23
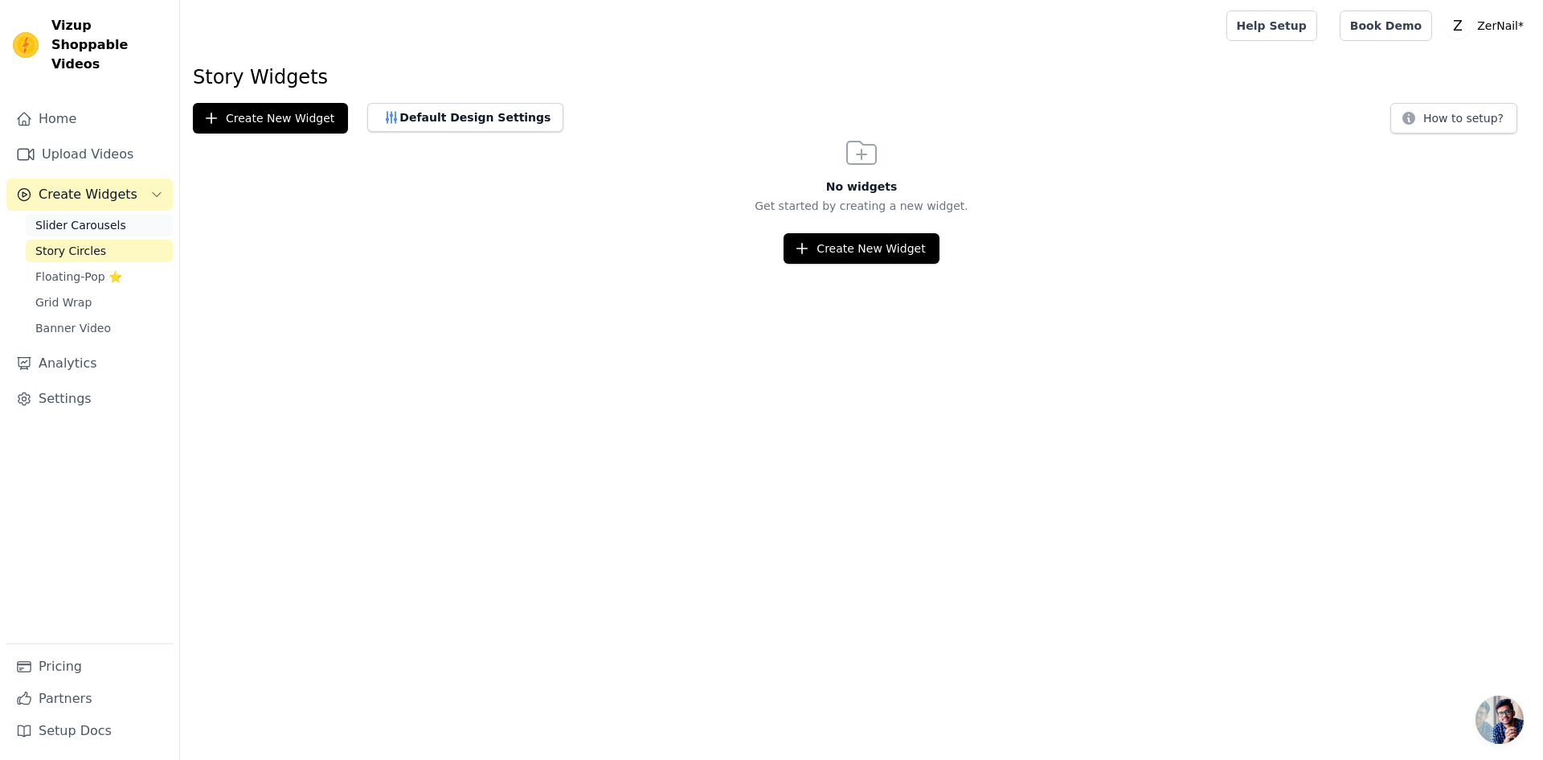
click at [144, 214] on link "Slider Carousels" at bounding box center [99, 225] width 147 height 23
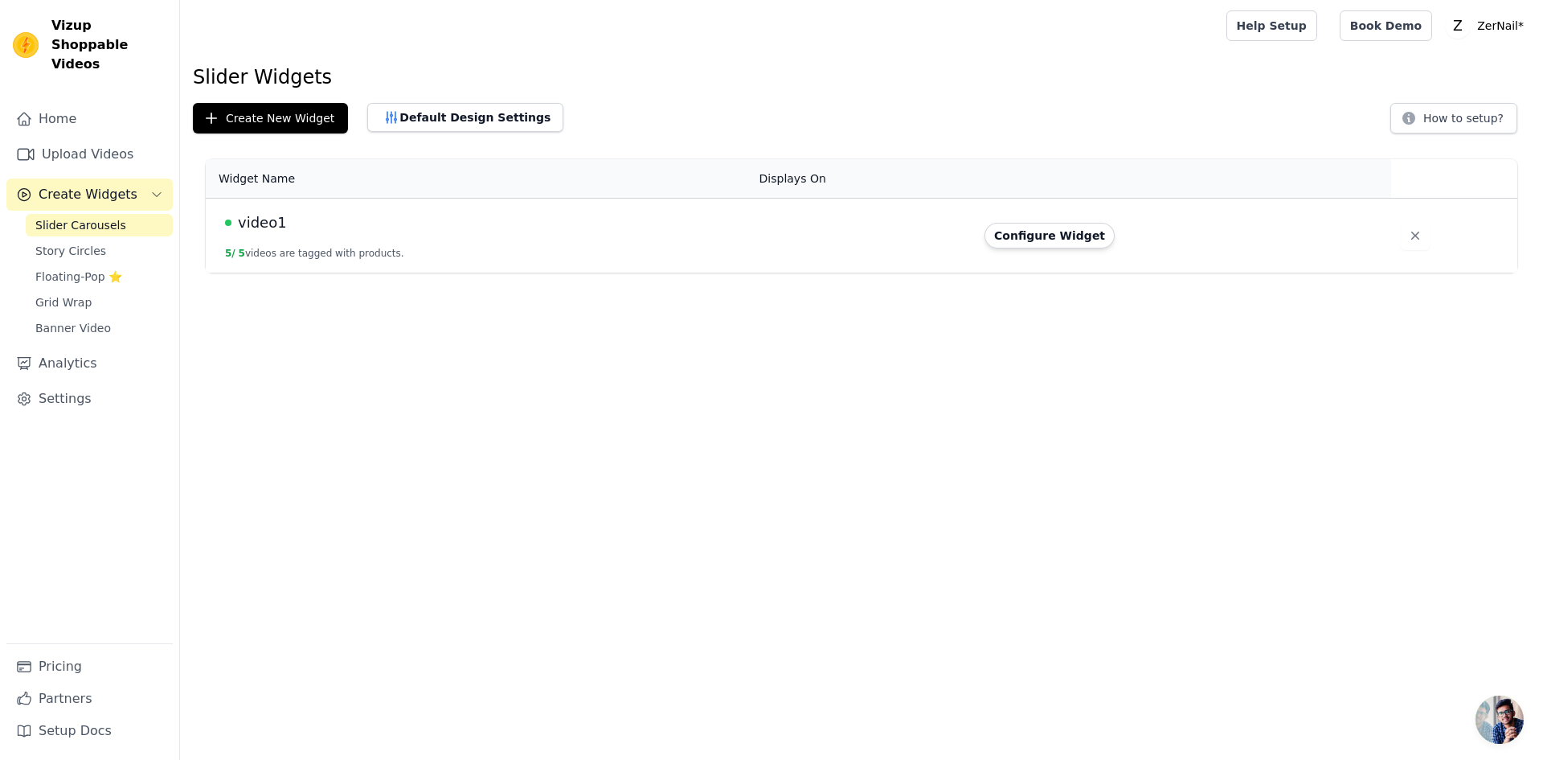
click at [317, 244] on td "video1 5 / 5 videos are tagged with products." at bounding box center [478, 236] width 544 height 75
click at [244, 218] on span "video1" at bounding box center [262, 222] width 49 height 23
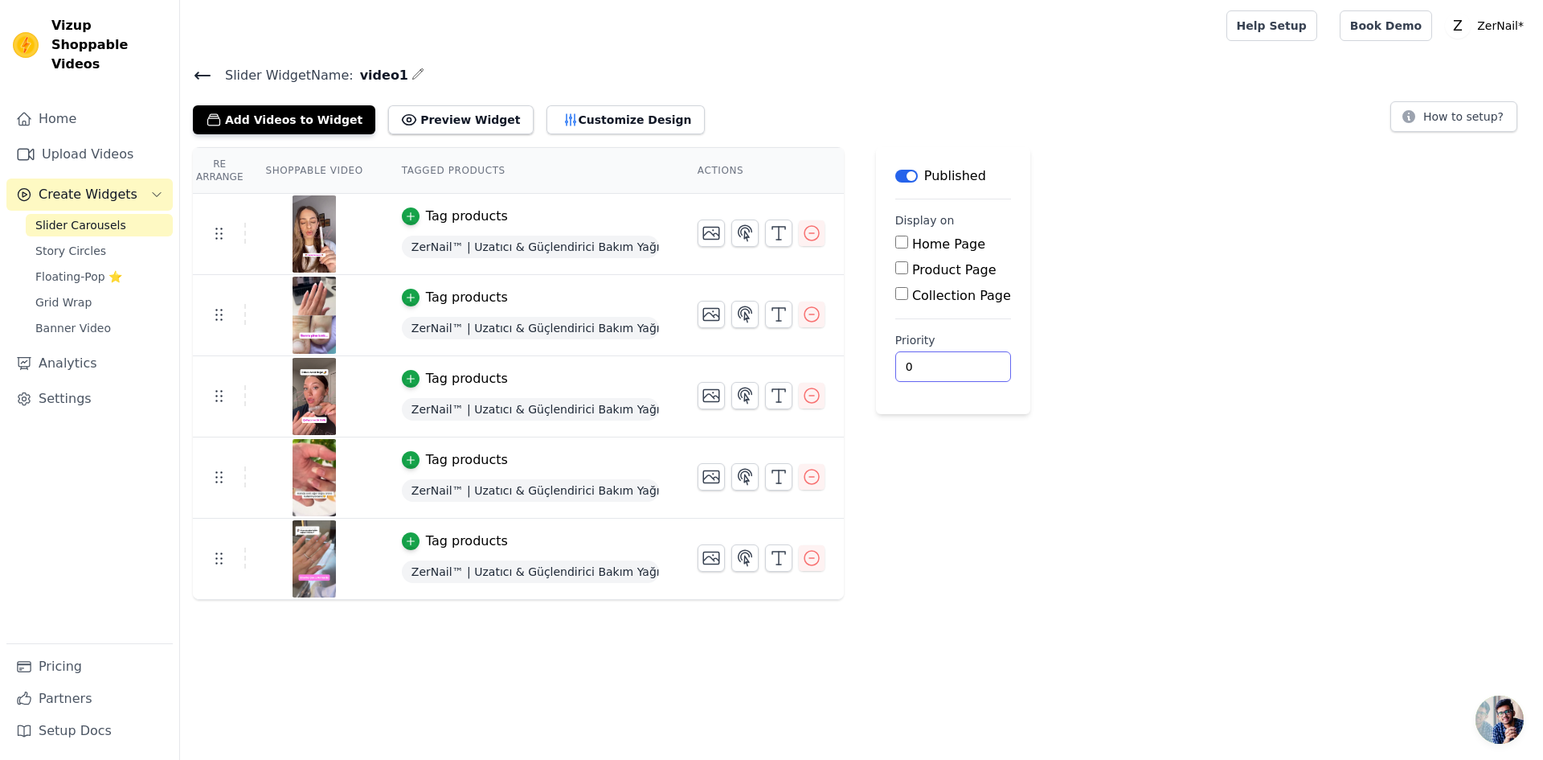
click at [923, 365] on input "0" at bounding box center [953, 366] width 116 height 31
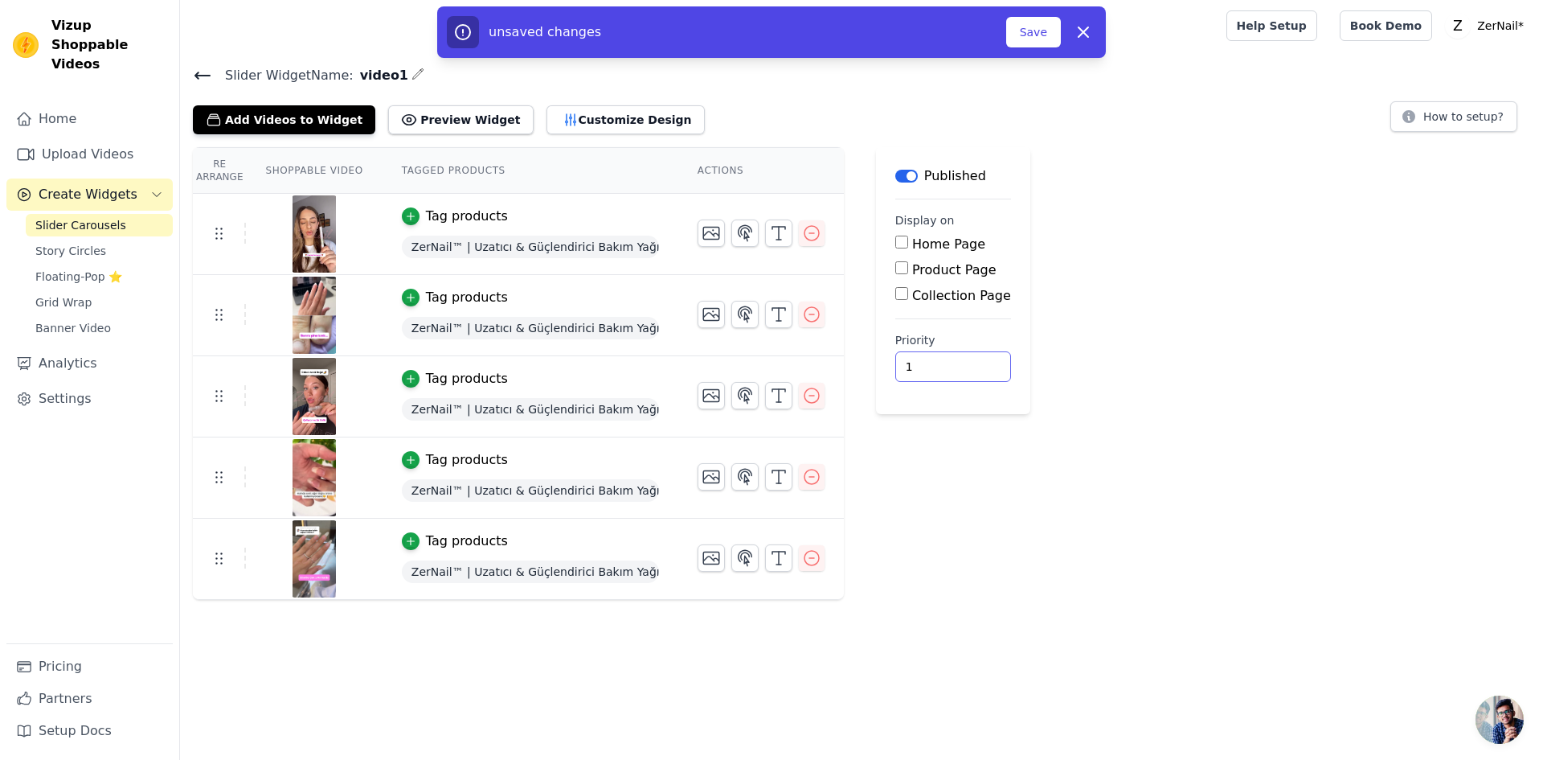
click at [941, 359] on input "1" at bounding box center [953, 366] width 116 height 31
click at [936, 358] on input "2" at bounding box center [953, 366] width 116 height 31
click at [936, 358] on input "3" at bounding box center [953, 366] width 116 height 31
type input "4"
click at [936, 358] on input "4" at bounding box center [953, 366] width 116 height 31
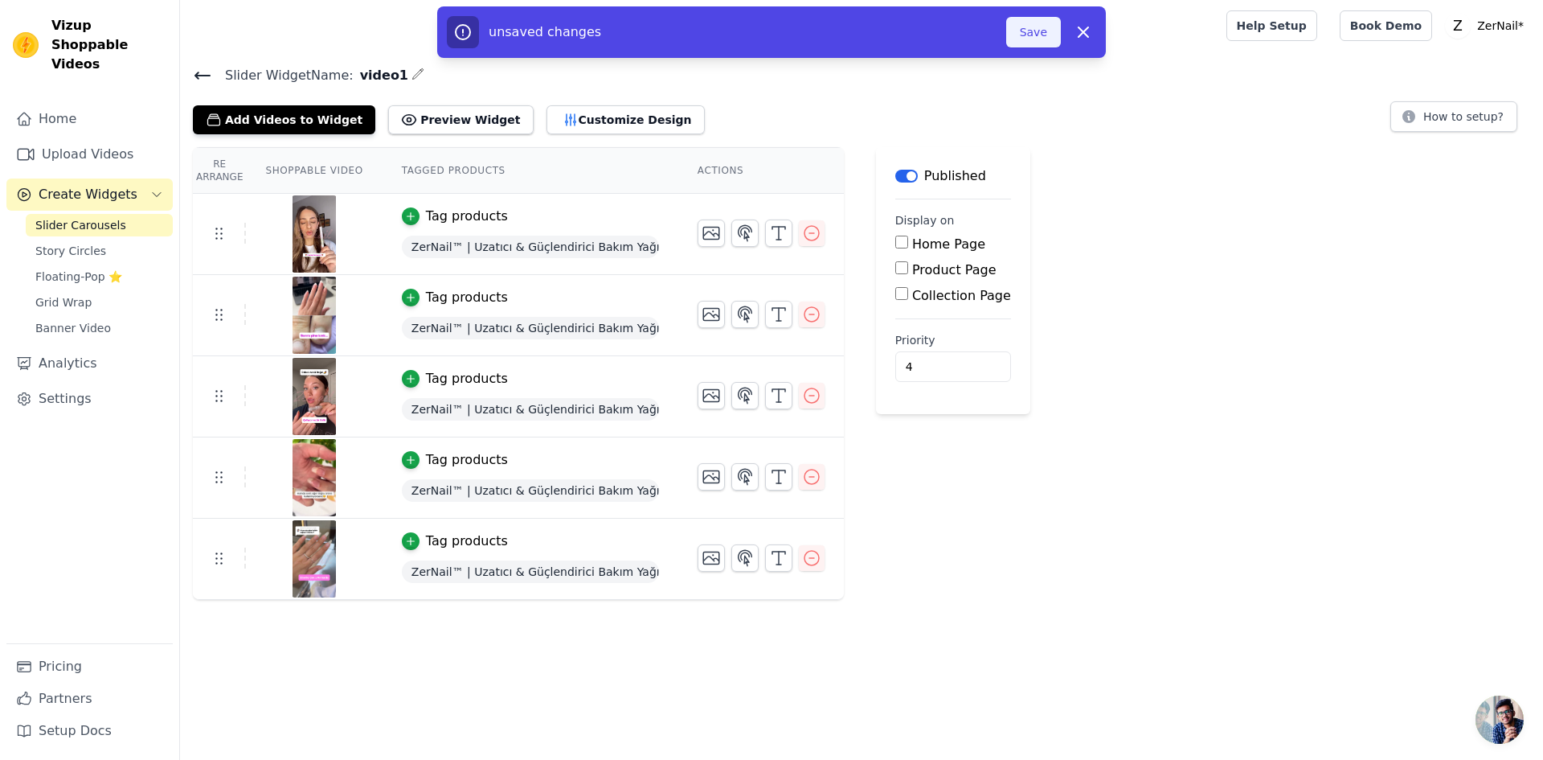
click at [1028, 35] on button "Save" at bounding box center [1033, 32] width 55 height 31
